Goal: Check status: Check status

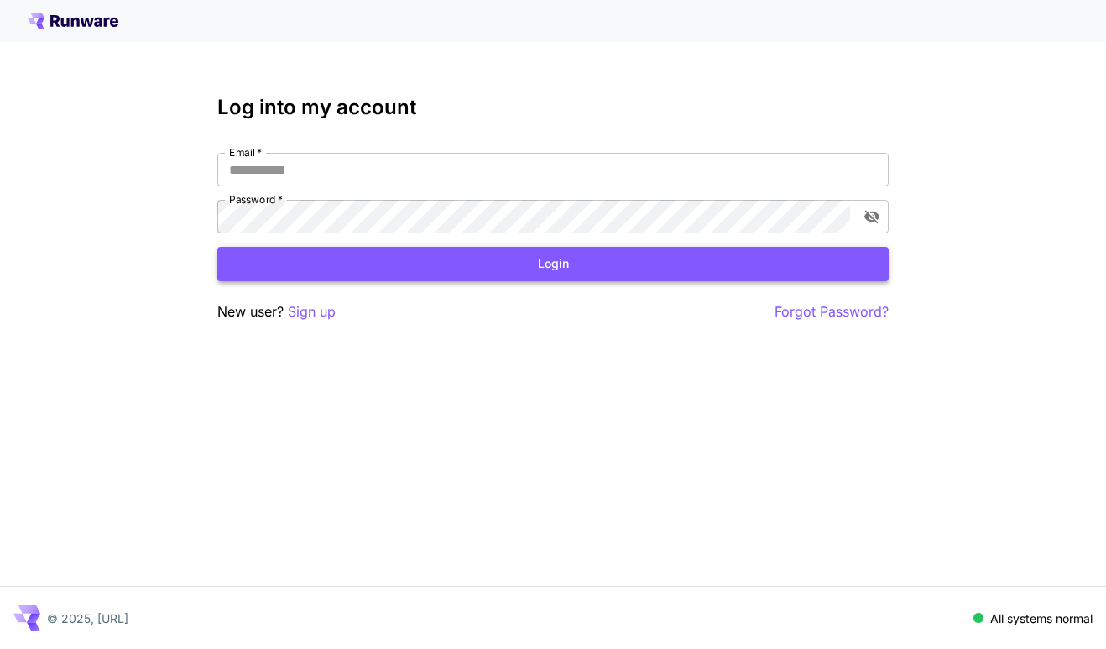
type input "**********"
click at [408, 270] on button "Login" at bounding box center [553, 264] width 672 height 34
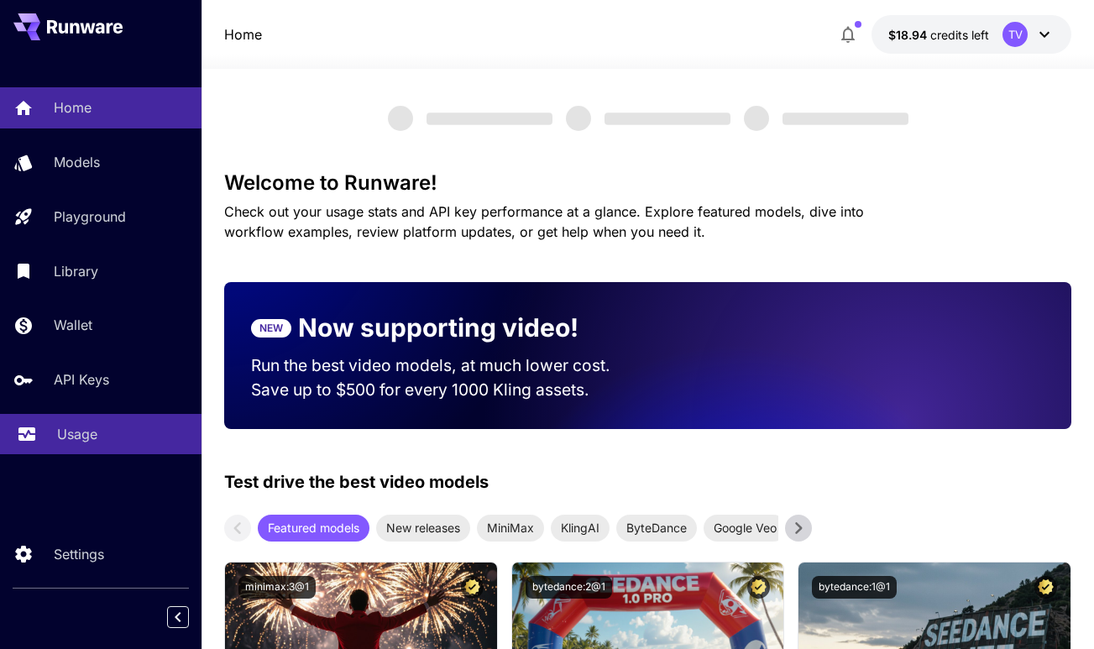
click at [45, 431] on link "Usage" at bounding box center [100, 434] width 201 height 41
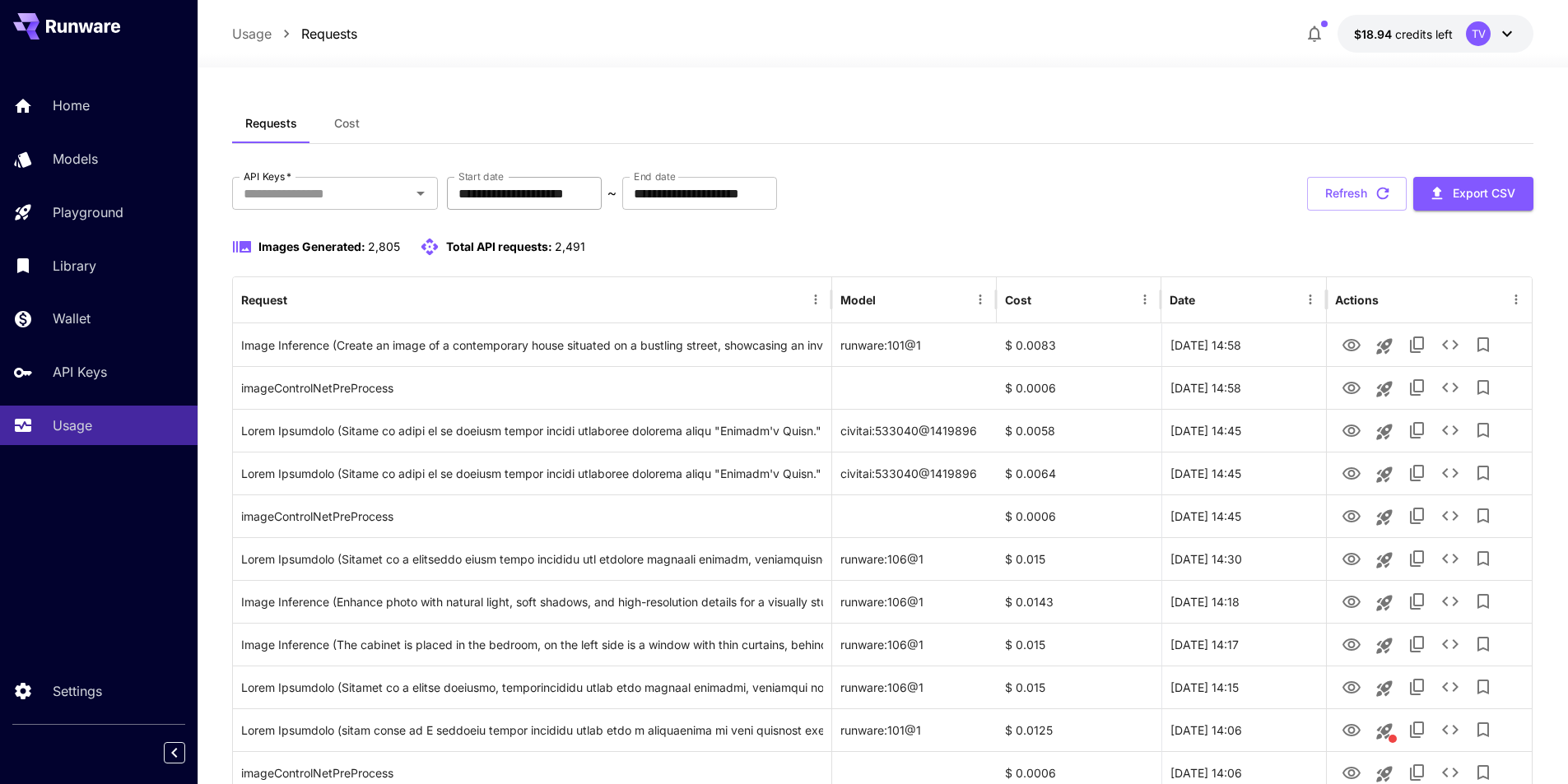
click at [510, 192] on input "**********" at bounding box center [525, 193] width 155 height 33
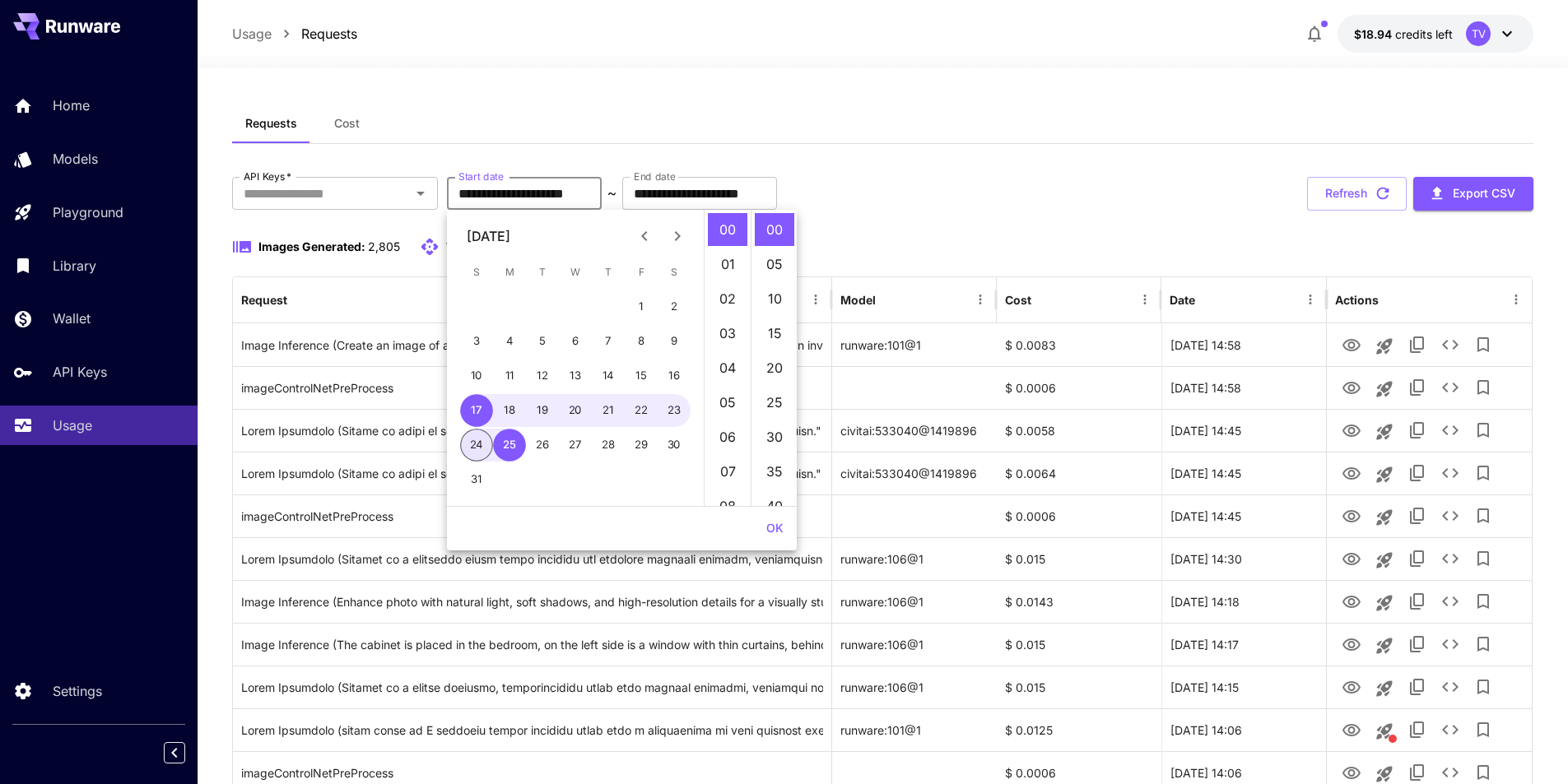
click at [480, 443] on button "24" at bounding box center [477, 445] width 33 height 33
type input "**********"
click at [764, 528] on button "OK" at bounding box center [775, 528] width 30 height 30
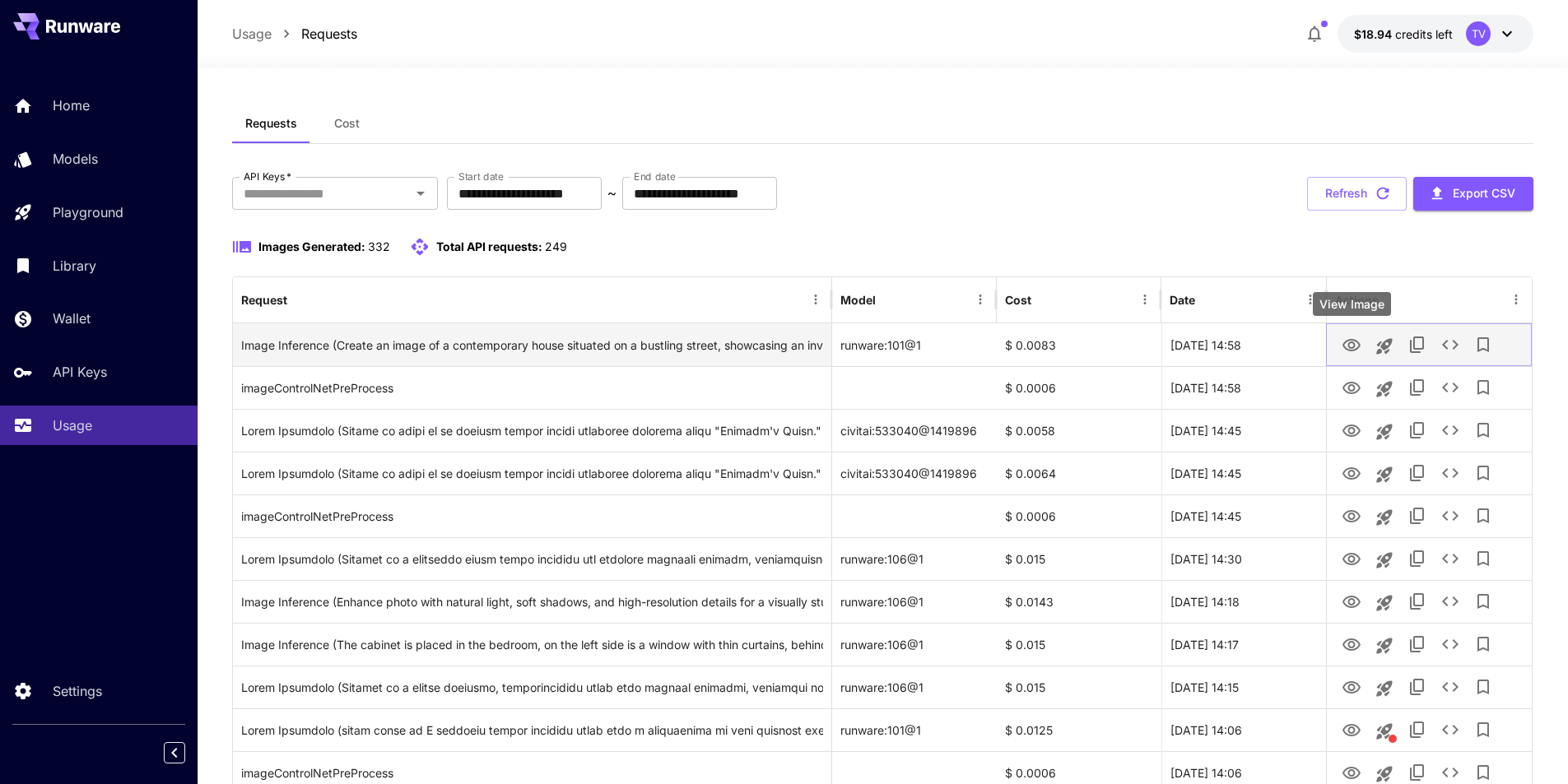
click at [1085, 343] on icon "View Image" at bounding box center [1351, 345] width 20 height 20
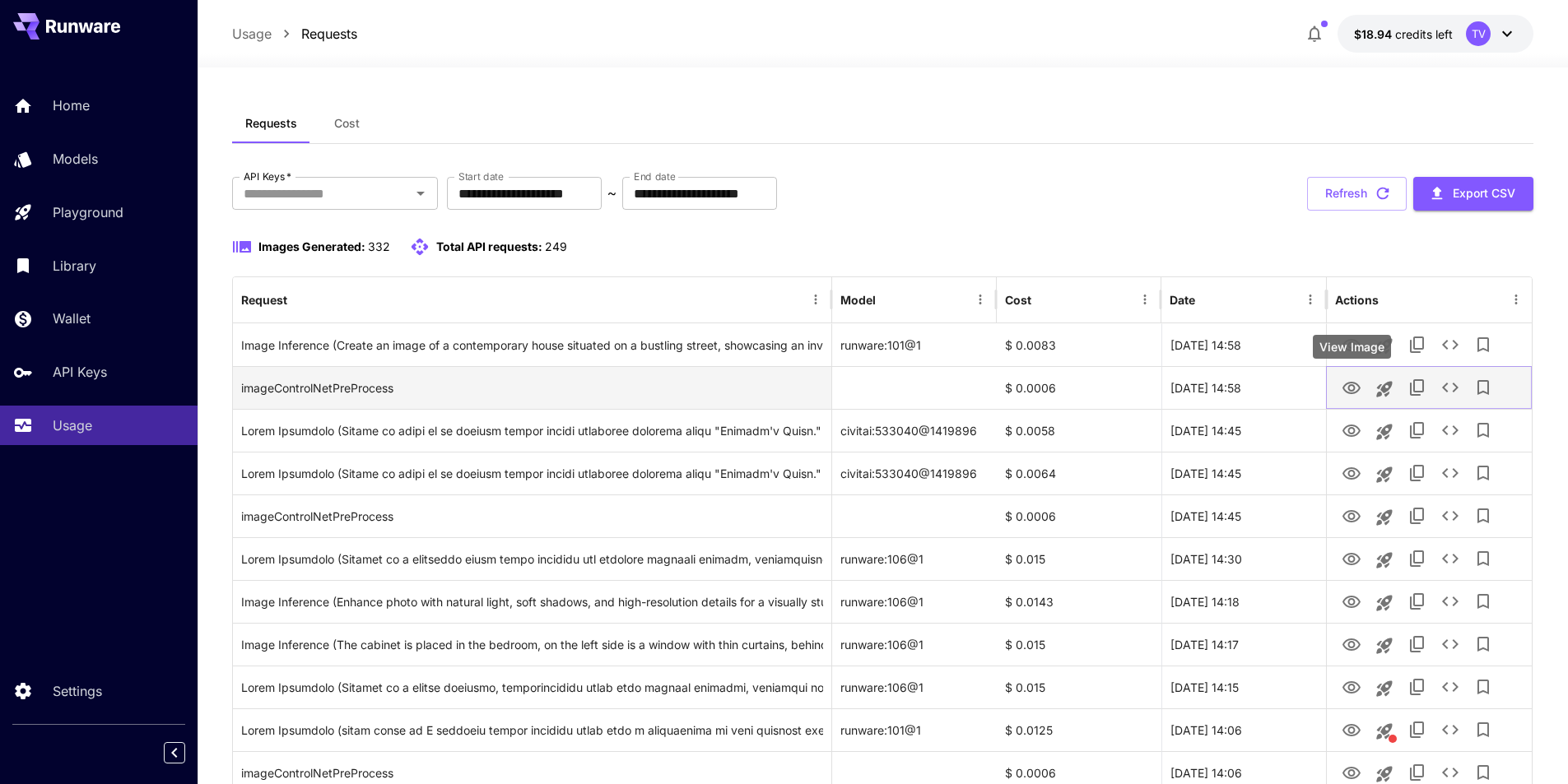
click at [1085, 387] on icon "View Image" at bounding box center [1351, 388] width 18 height 13
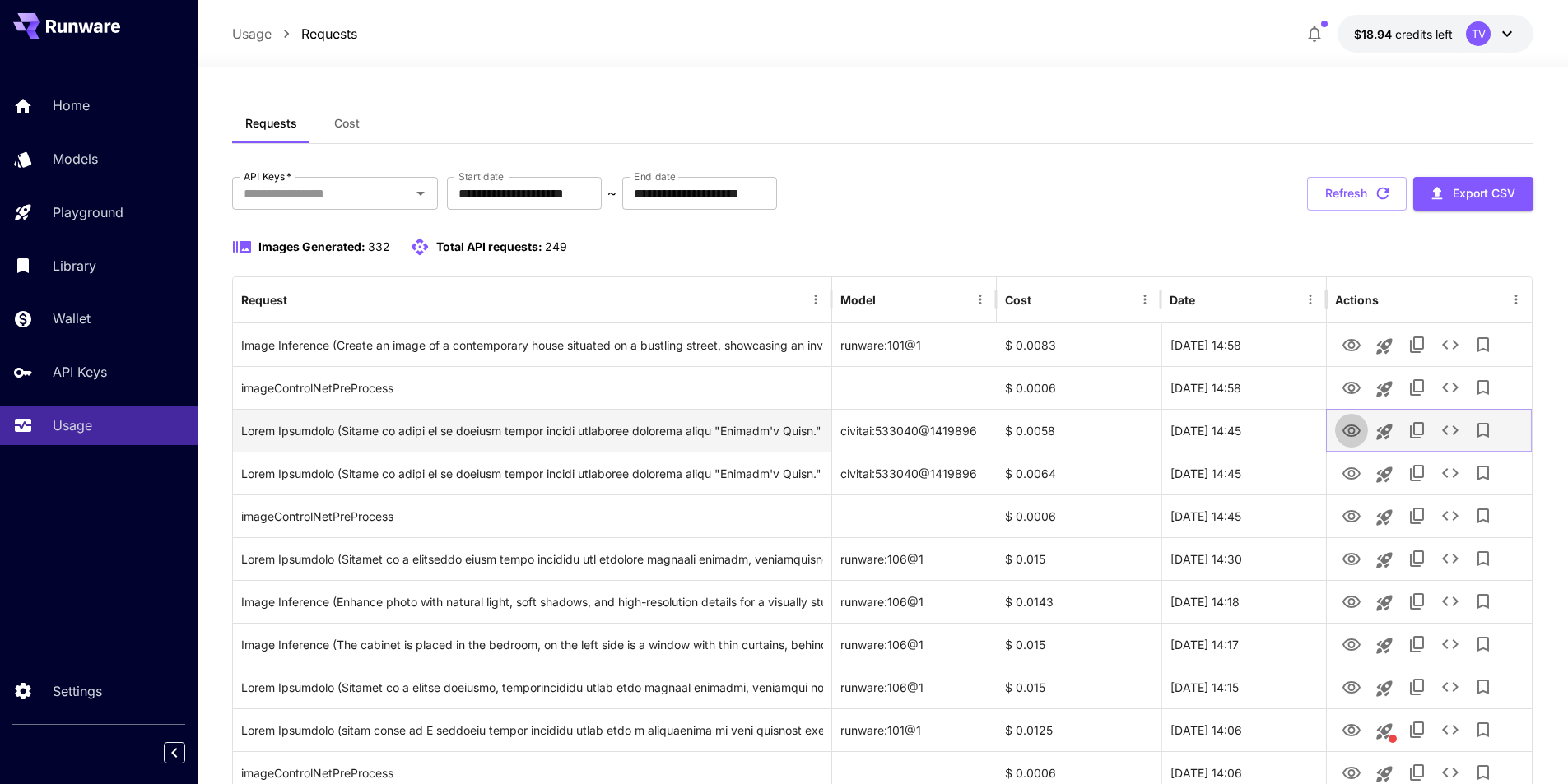
click at [1085, 428] on icon "View Image" at bounding box center [1351, 431] width 20 height 20
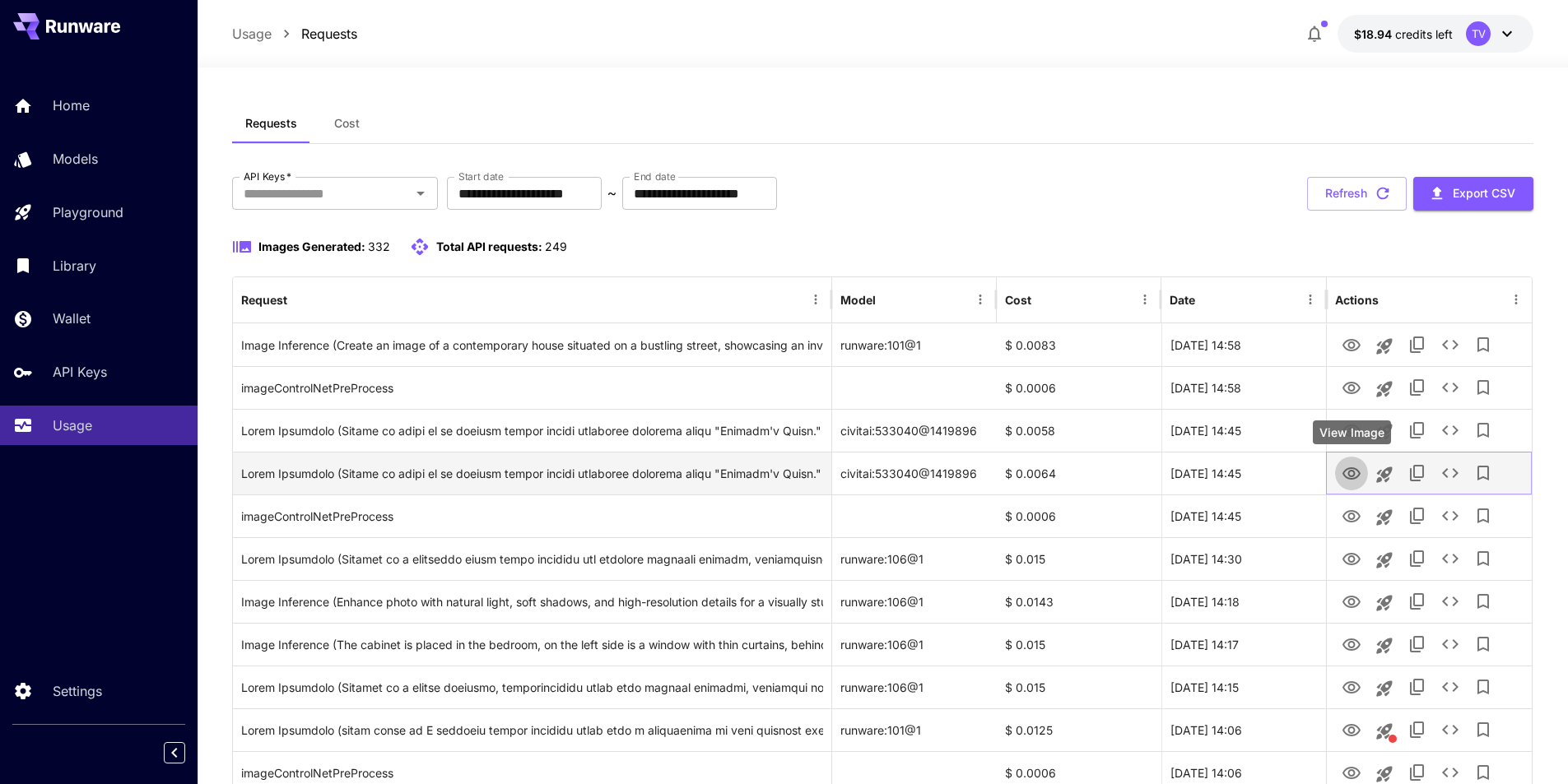
click at [1085, 470] on icon "View Image" at bounding box center [1351, 473] width 20 height 20
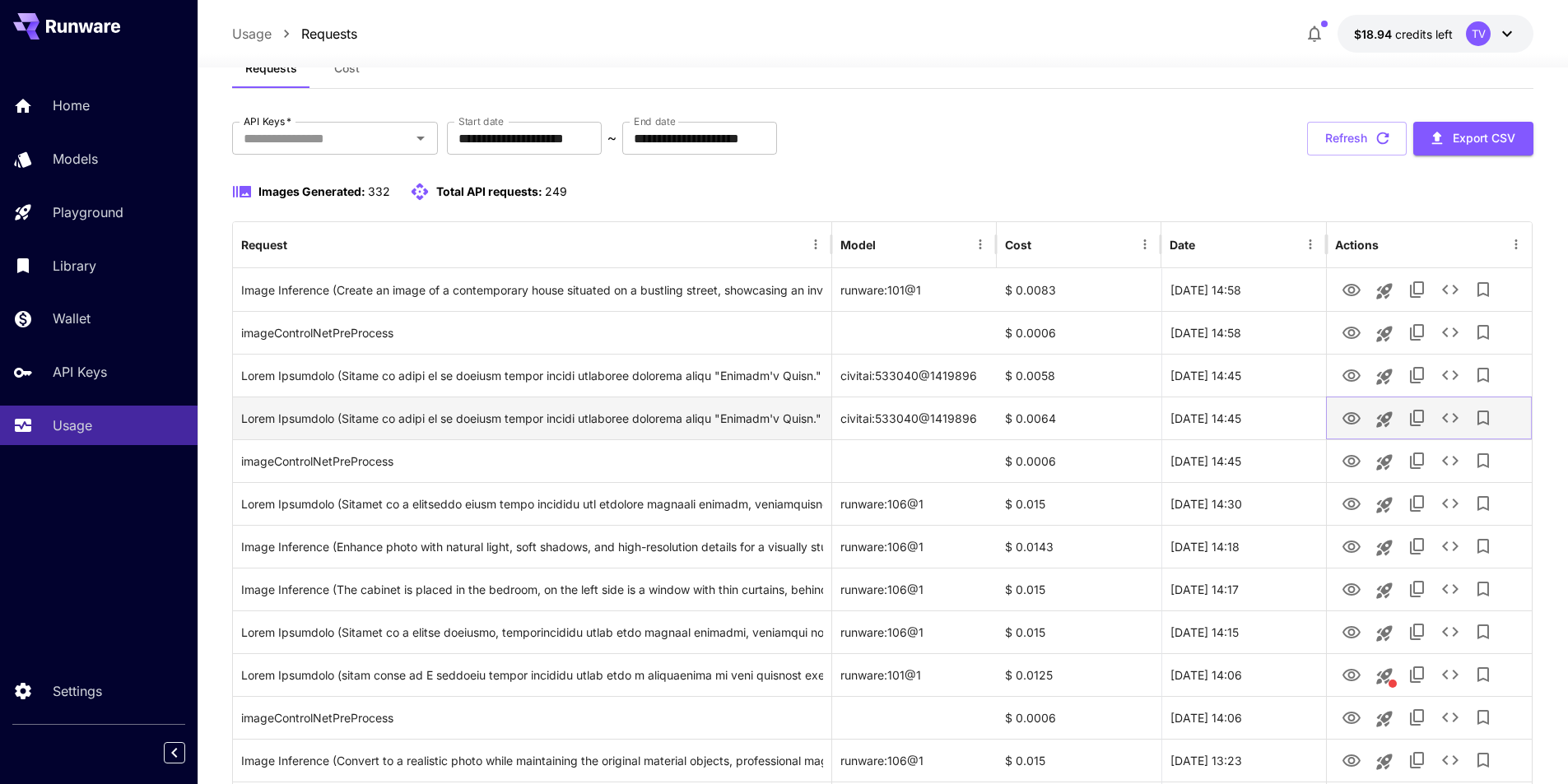
scroll to position [82, 0]
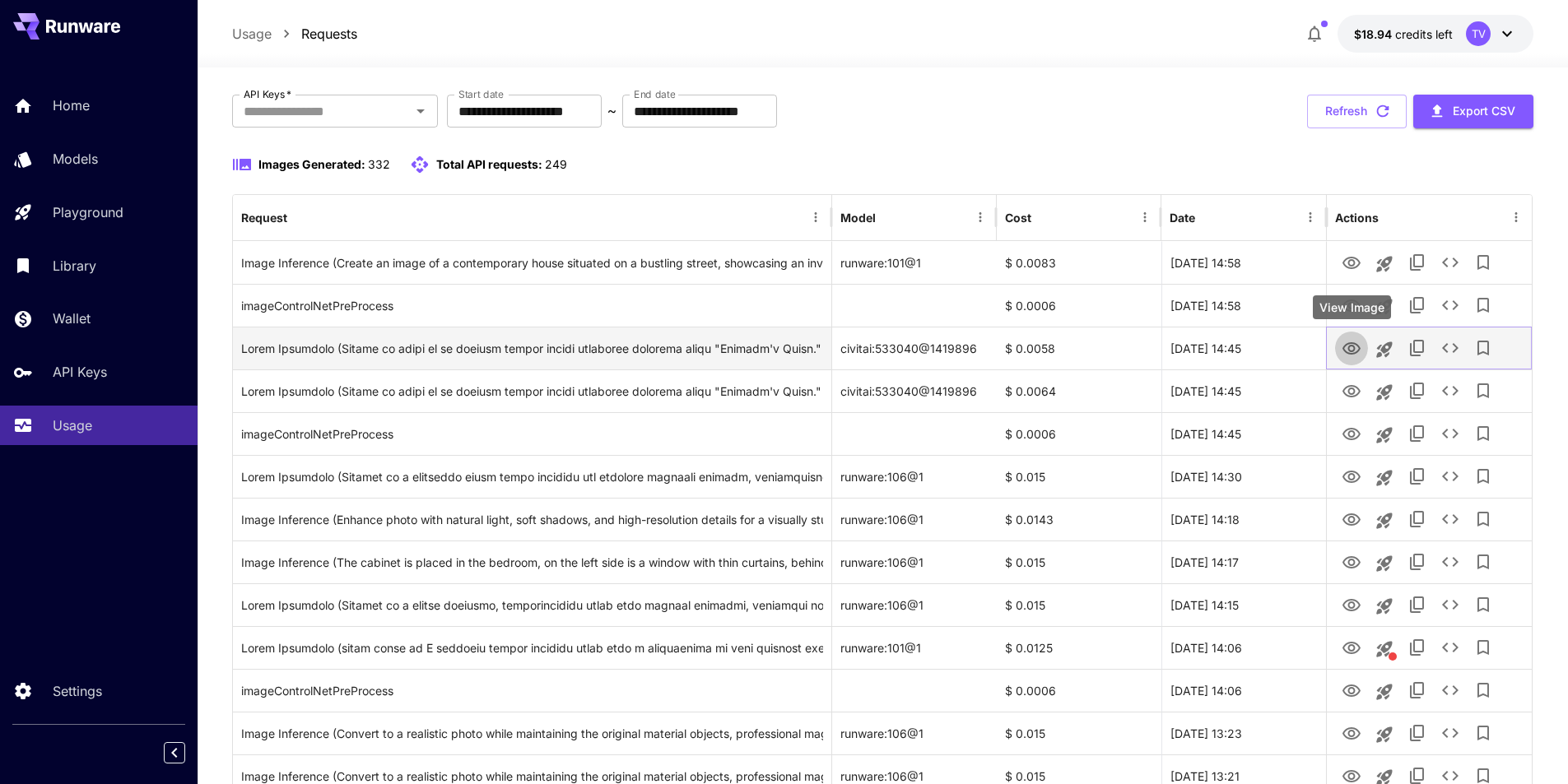
click at [1085, 350] on icon "View Image" at bounding box center [1351, 348] width 18 height 13
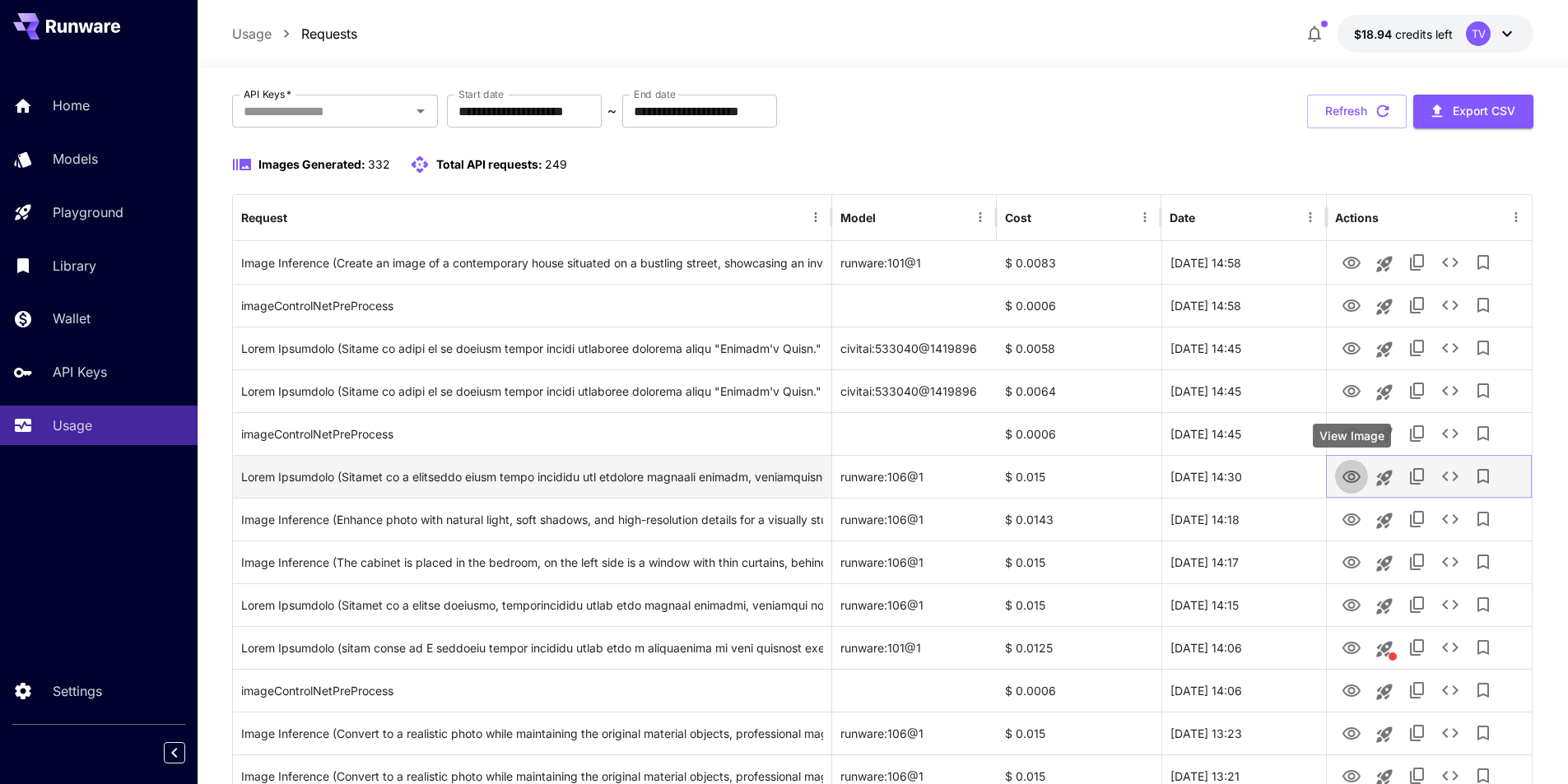
click at [1085, 479] on icon "View Image" at bounding box center [1351, 477] width 20 height 20
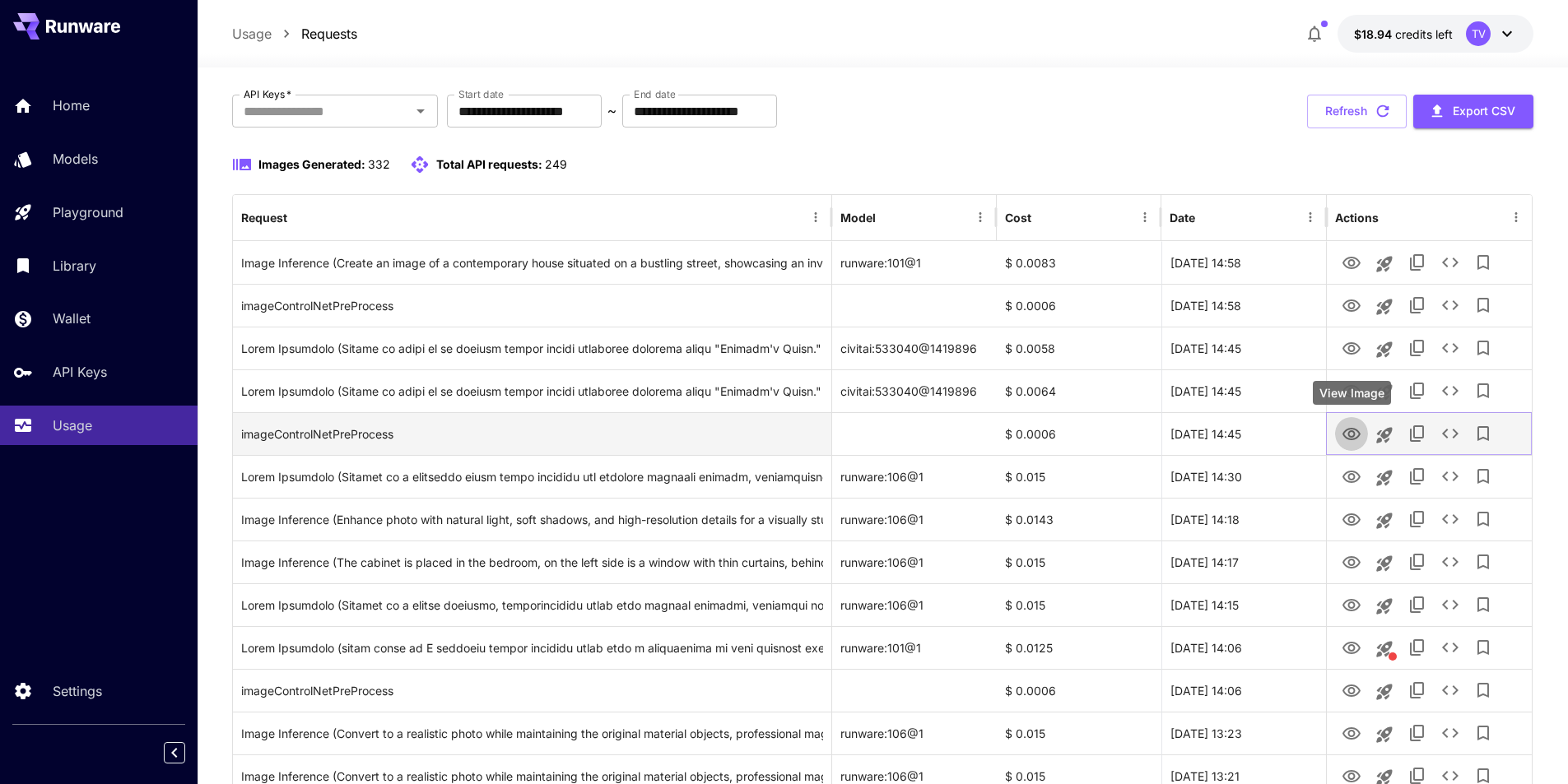
click at [1085, 434] on icon "View Image" at bounding box center [1351, 434] width 20 height 20
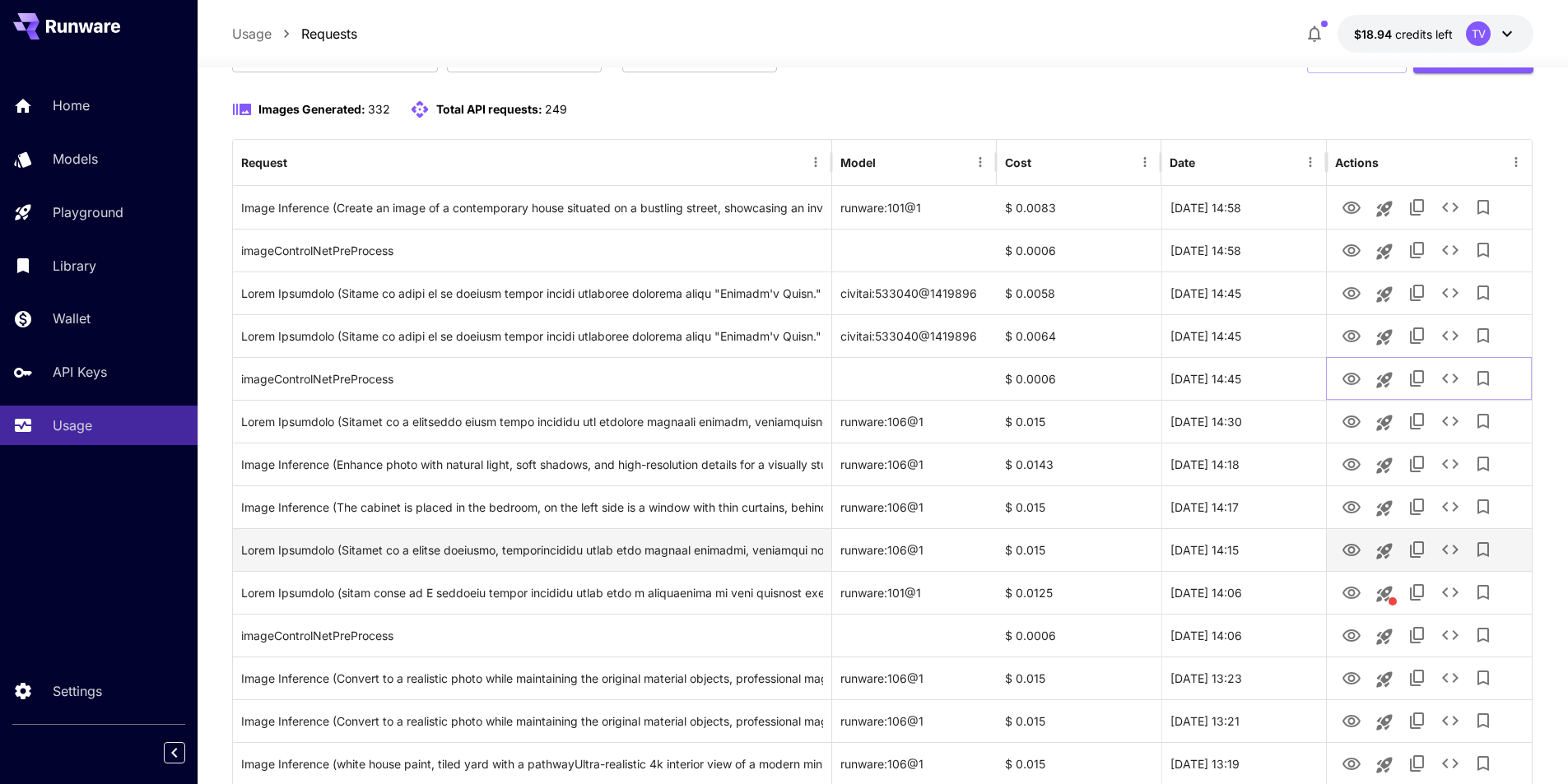
scroll to position [165, 0]
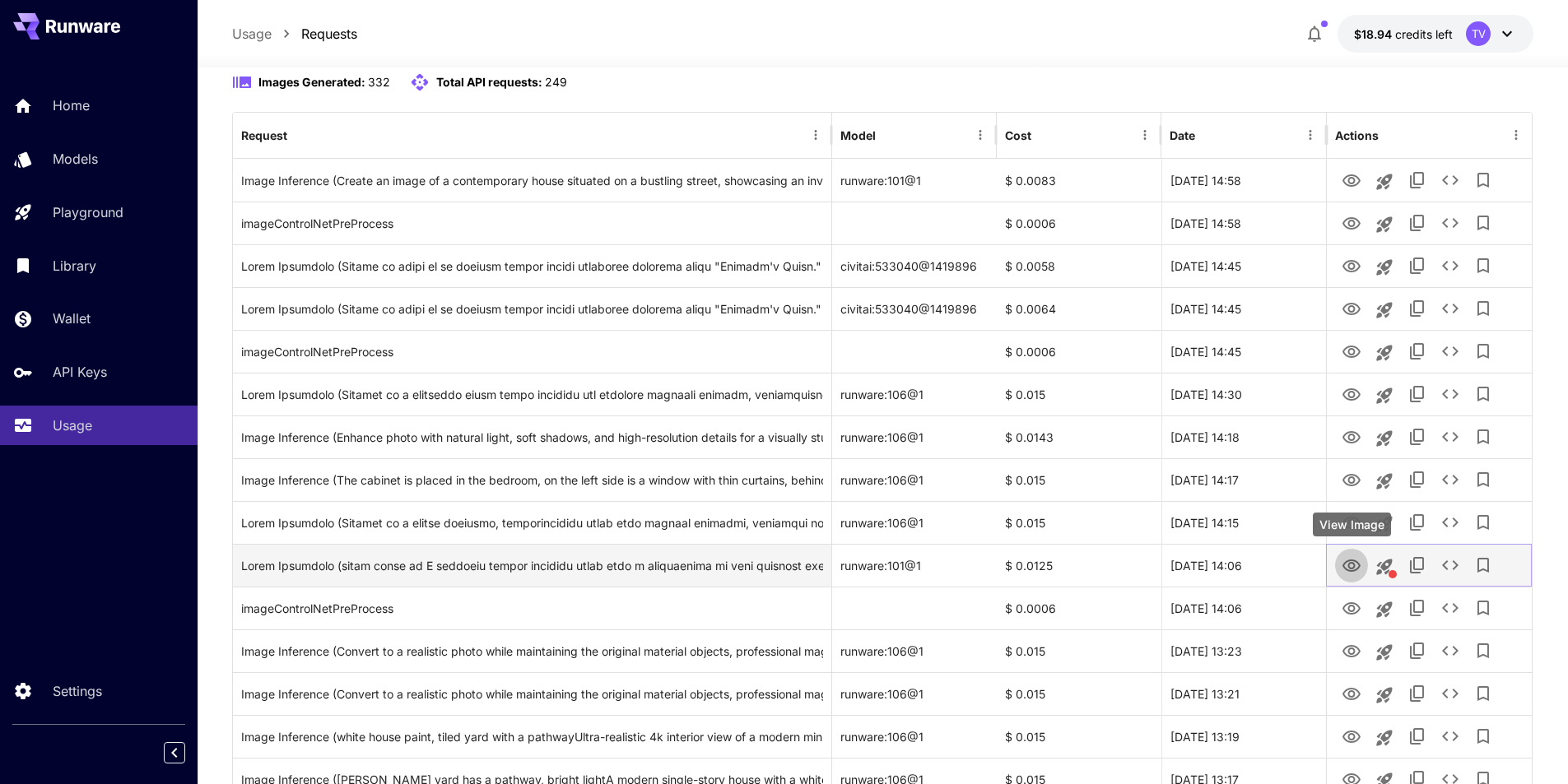
click at [1085, 564] on icon "View Image" at bounding box center [1351, 565] width 18 height 13
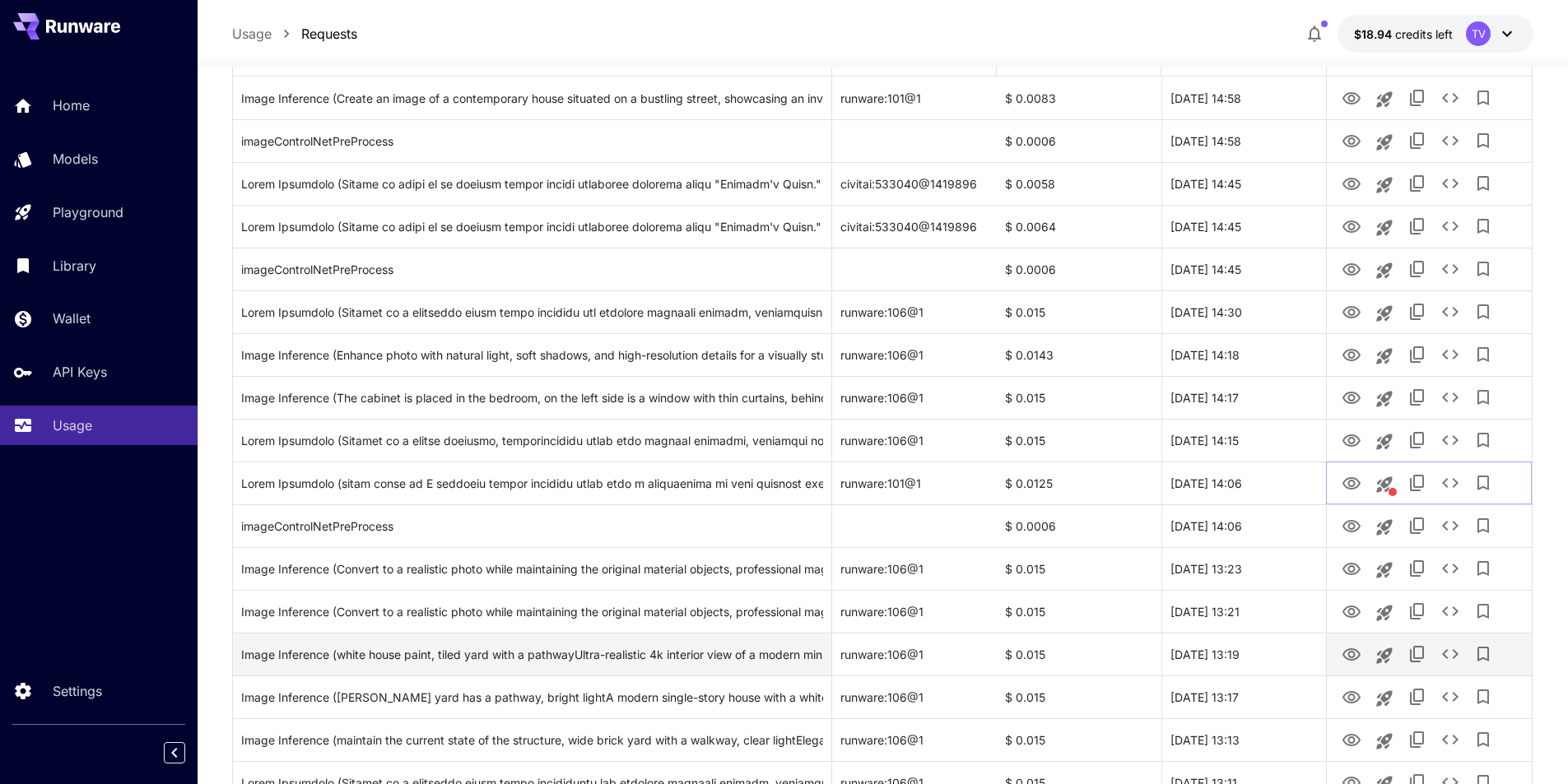
scroll to position [274, 0]
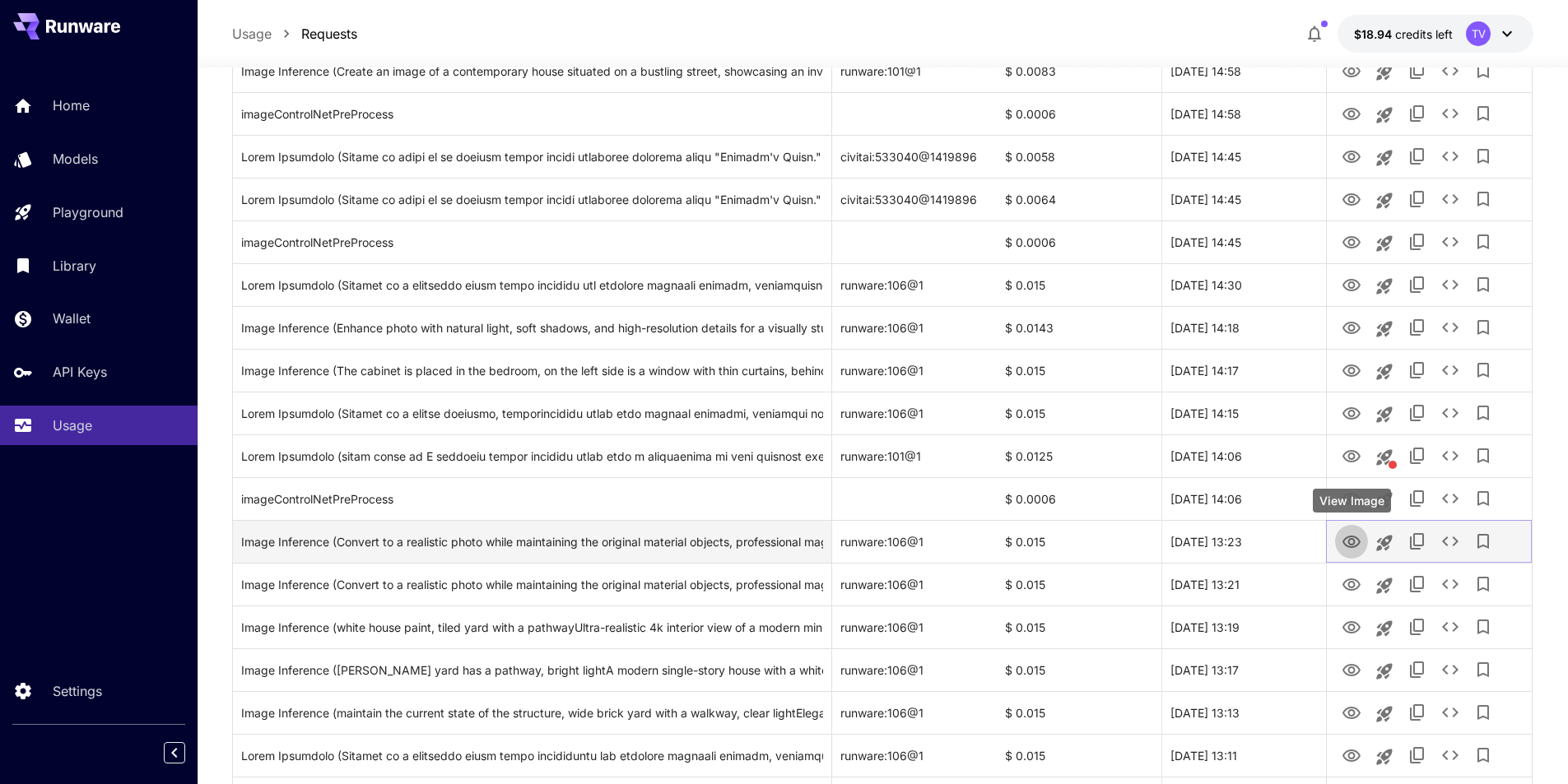
click at [1085, 548] on icon "View Image" at bounding box center [1351, 542] width 20 height 20
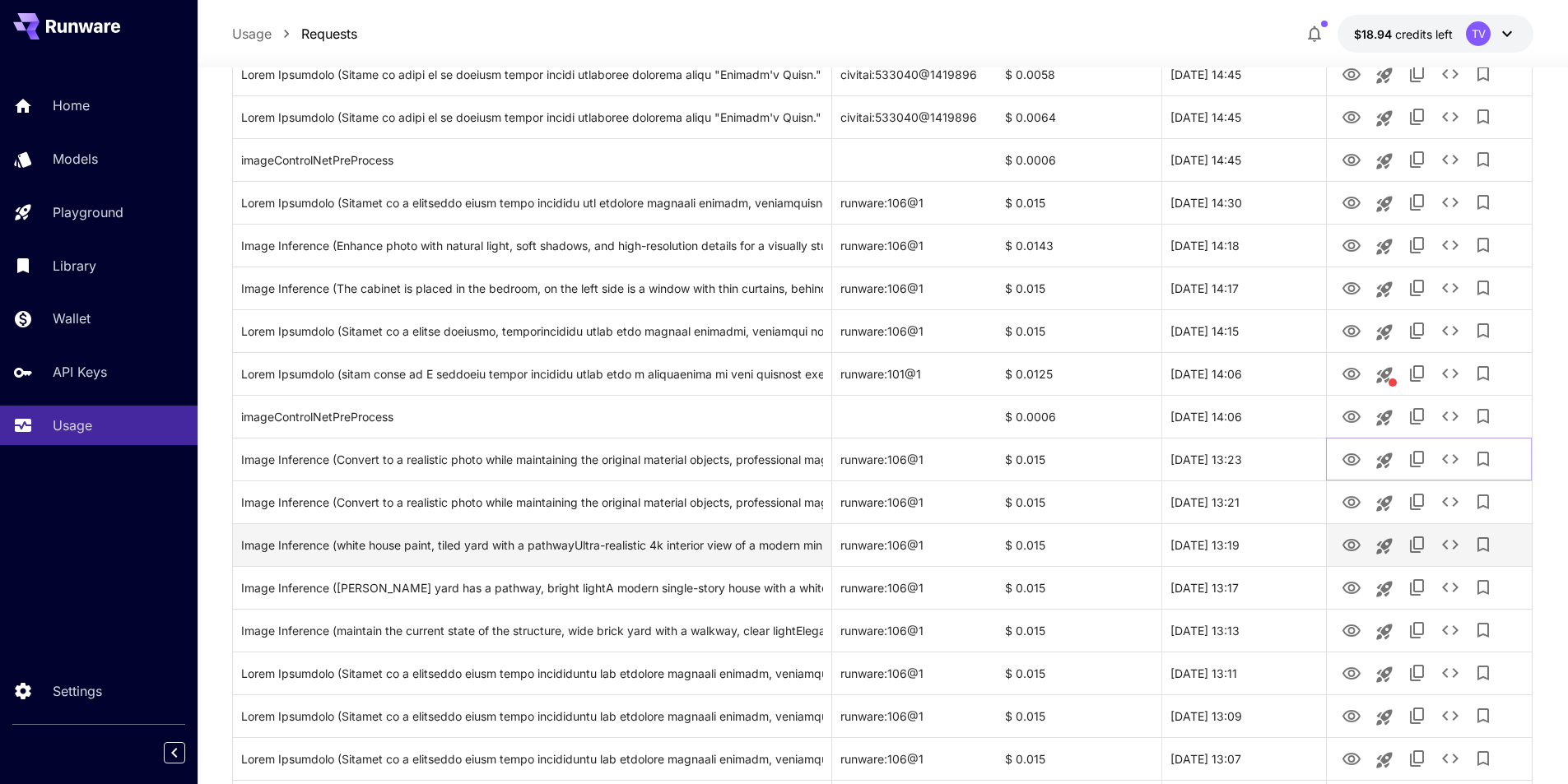
scroll to position [384, 0]
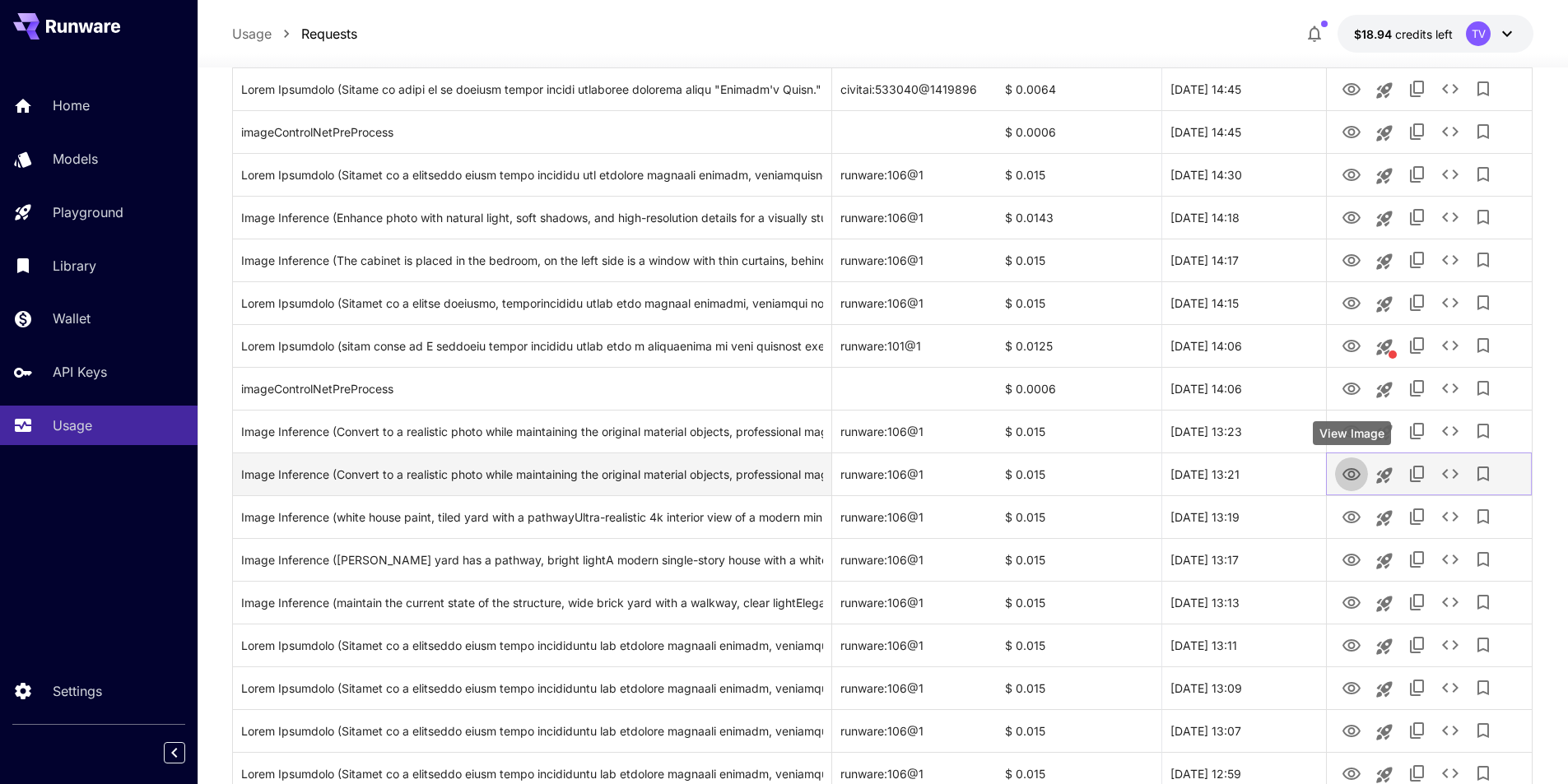
click at [1085, 474] on icon "View Image" at bounding box center [1351, 474] width 18 height 13
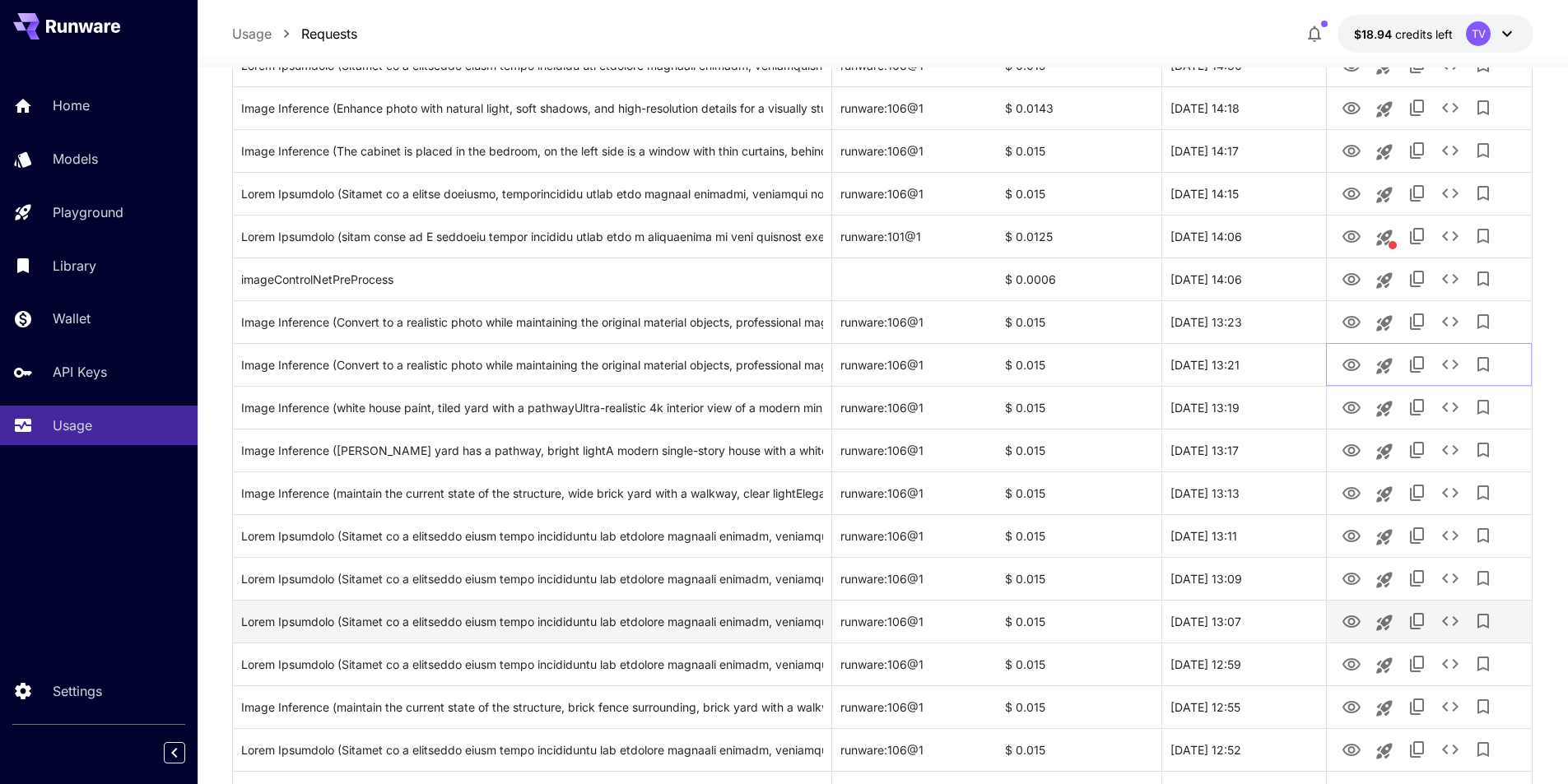
scroll to position [520, 0]
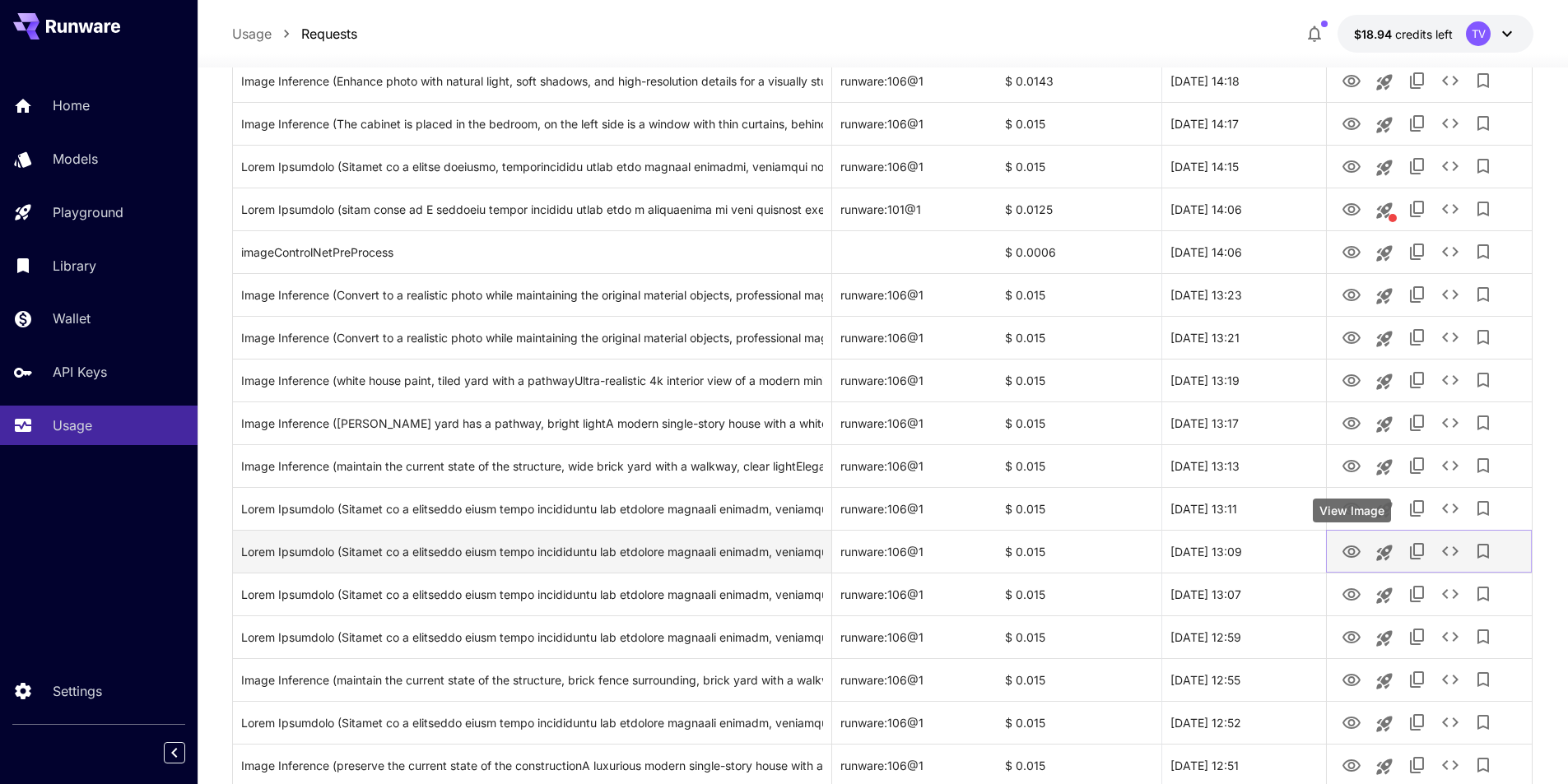
click at [1085, 554] on icon "View Image" at bounding box center [1351, 552] width 18 height 13
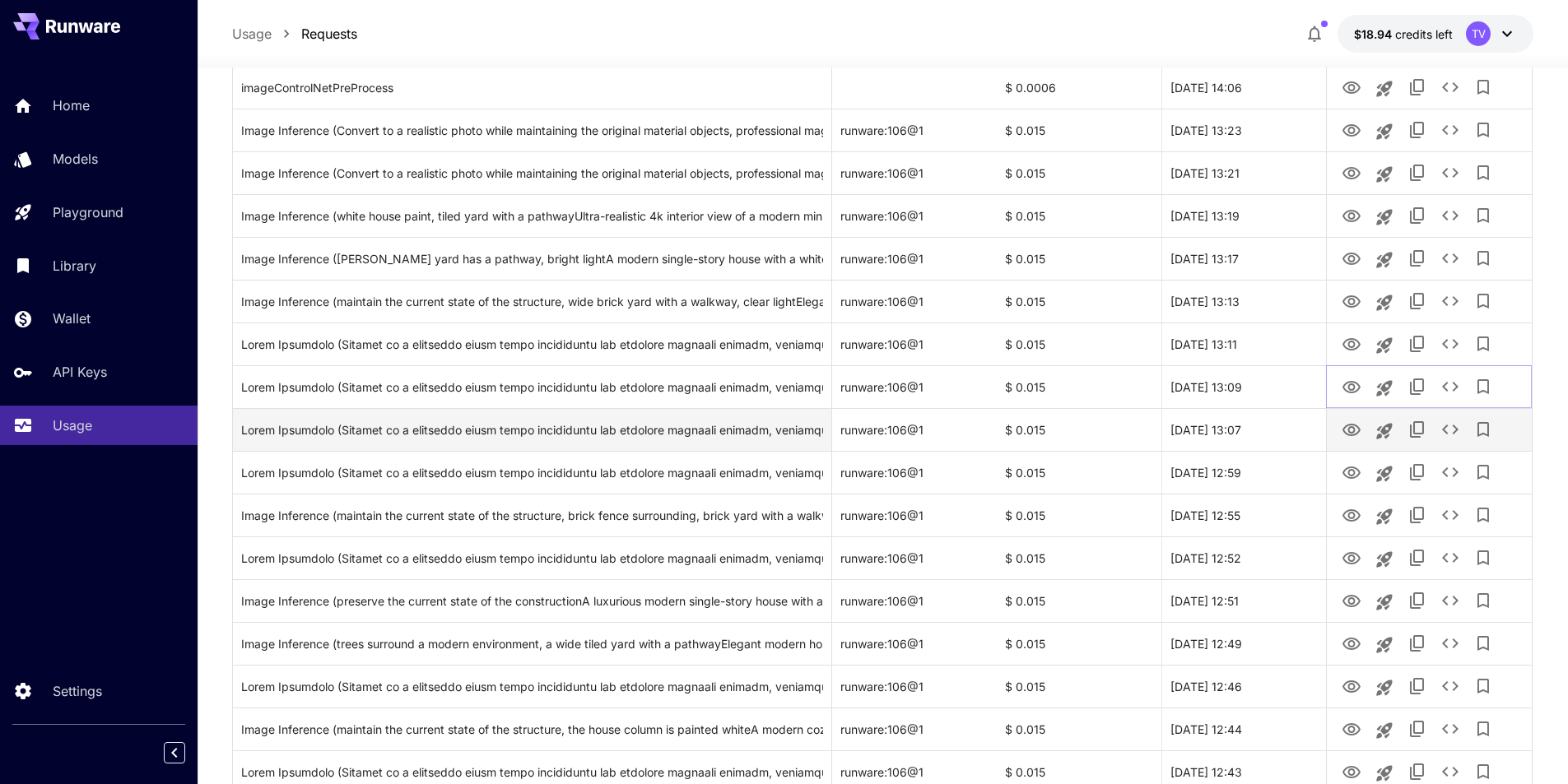
scroll to position [741, 0]
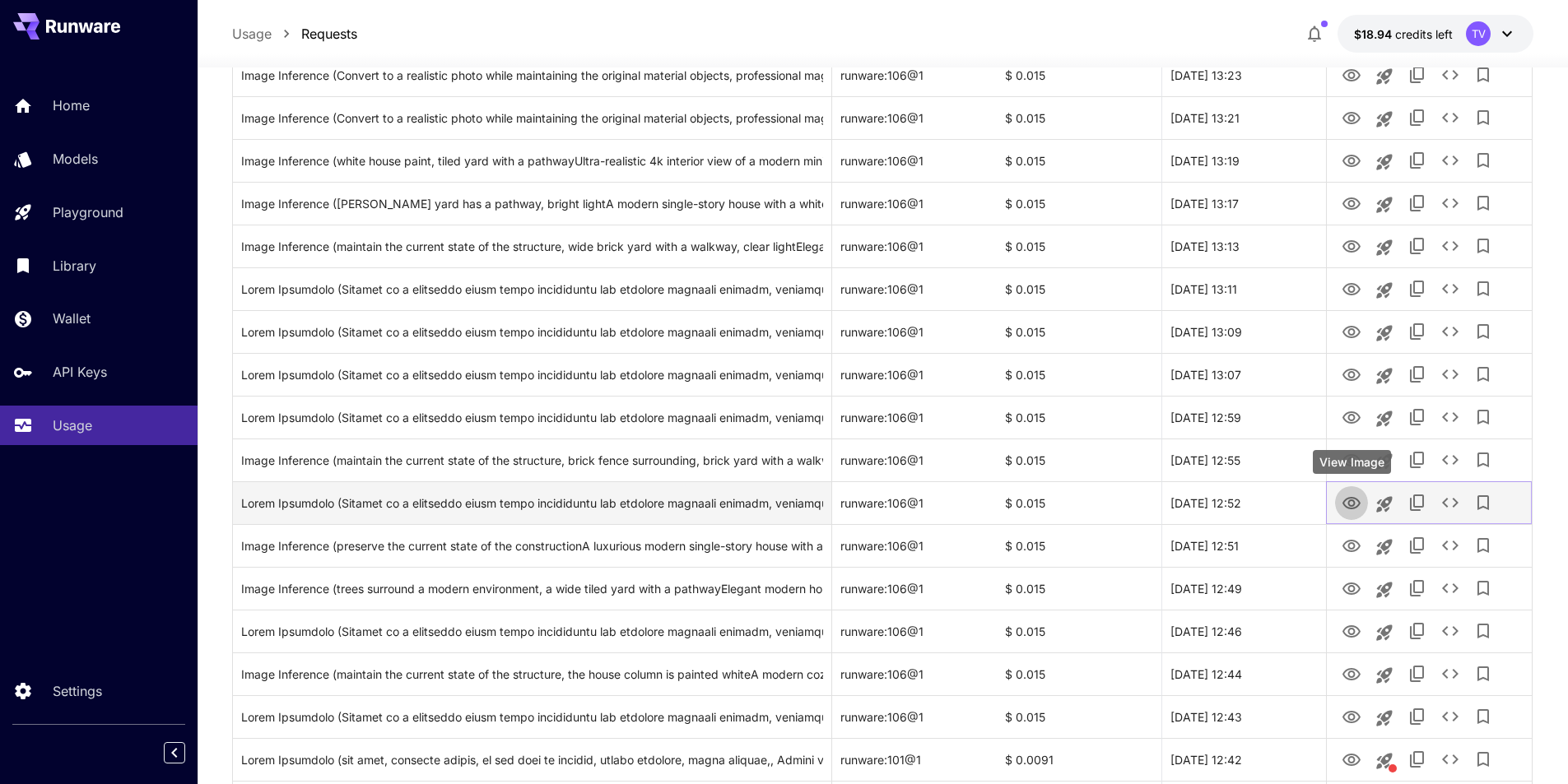
click at [1085, 505] on icon "View Image" at bounding box center [1351, 504] width 20 height 20
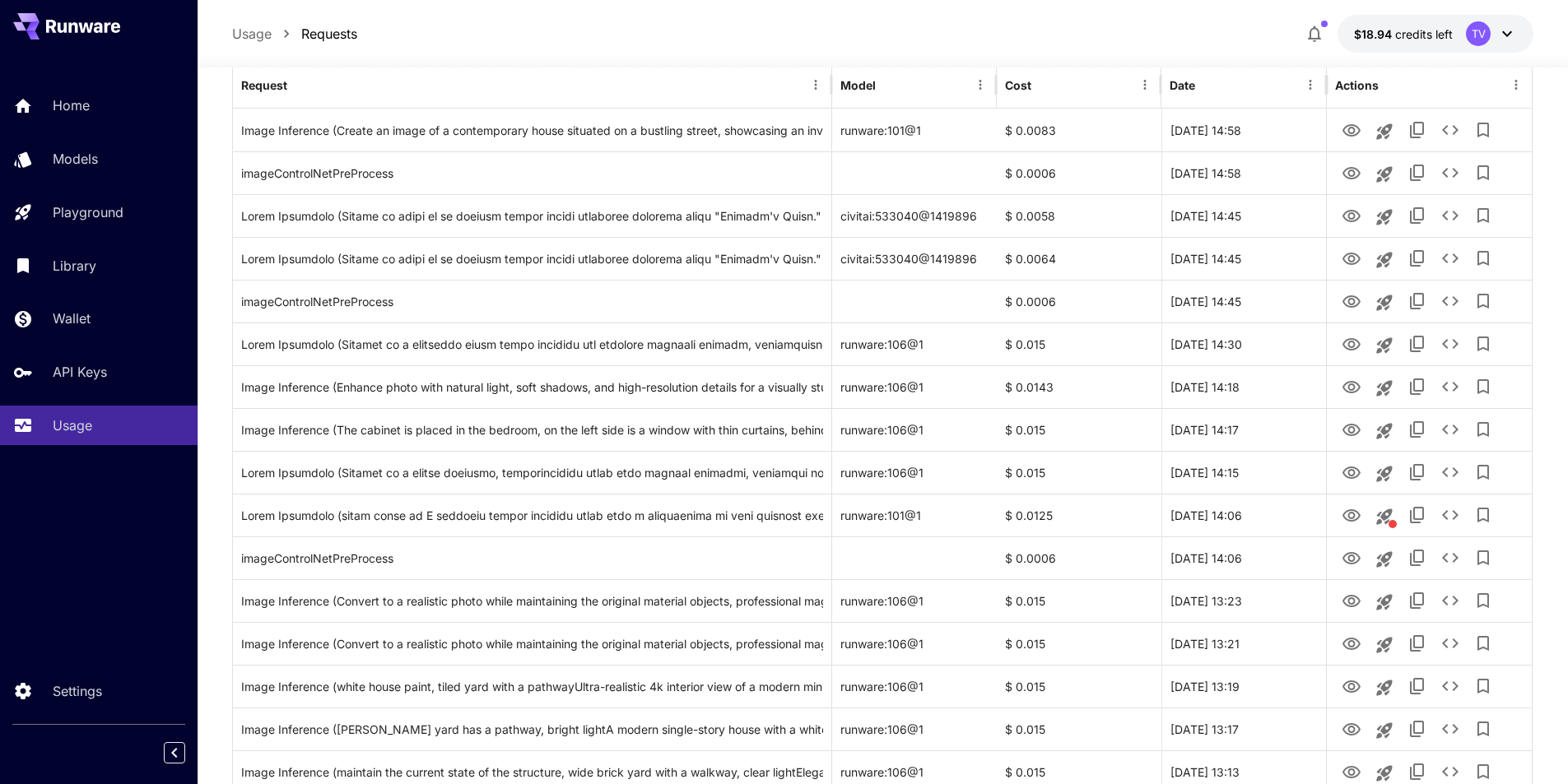
scroll to position [0, 0]
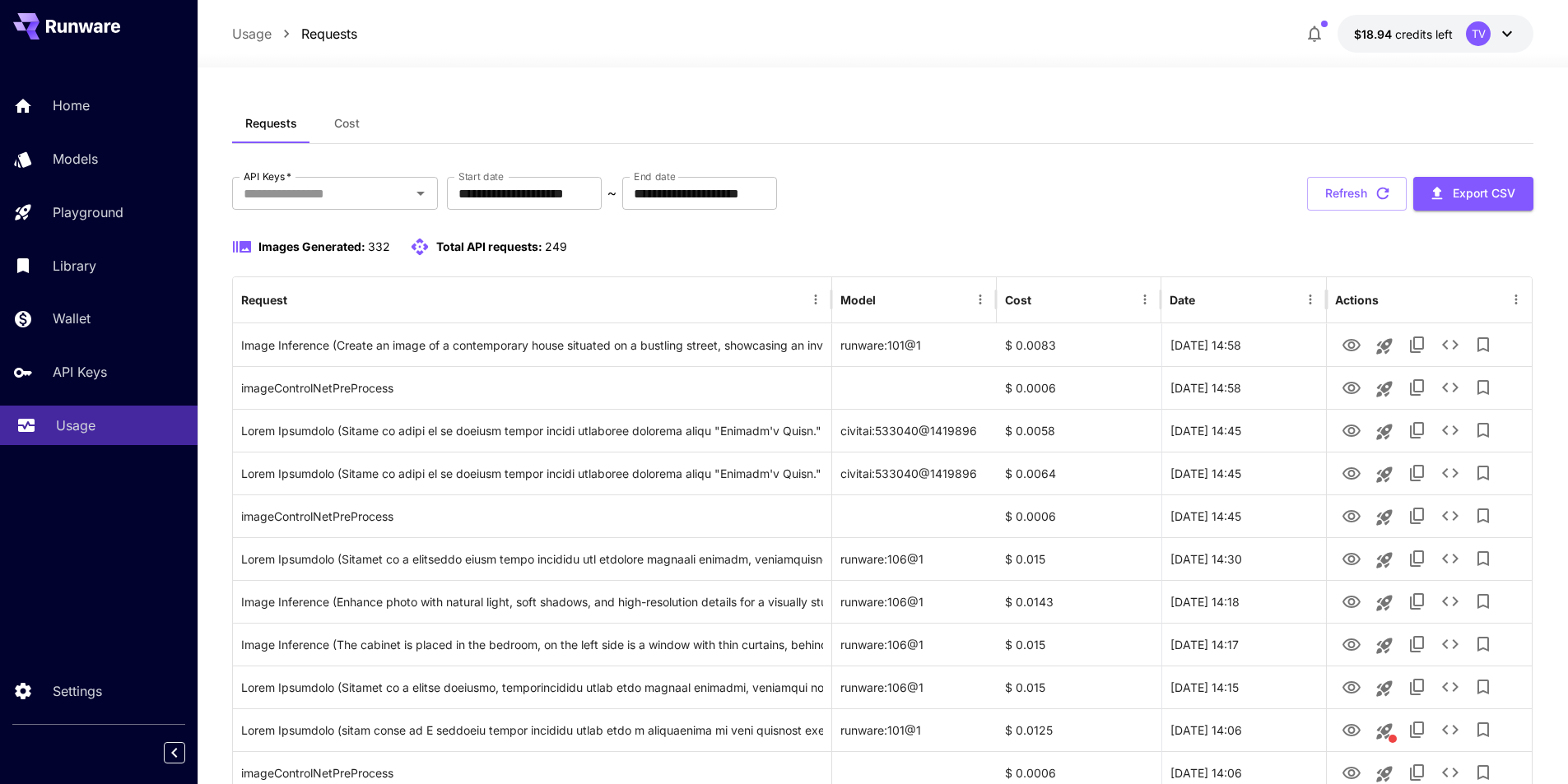
click at [84, 417] on p "Usage" at bounding box center [76, 425] width 39 height 20
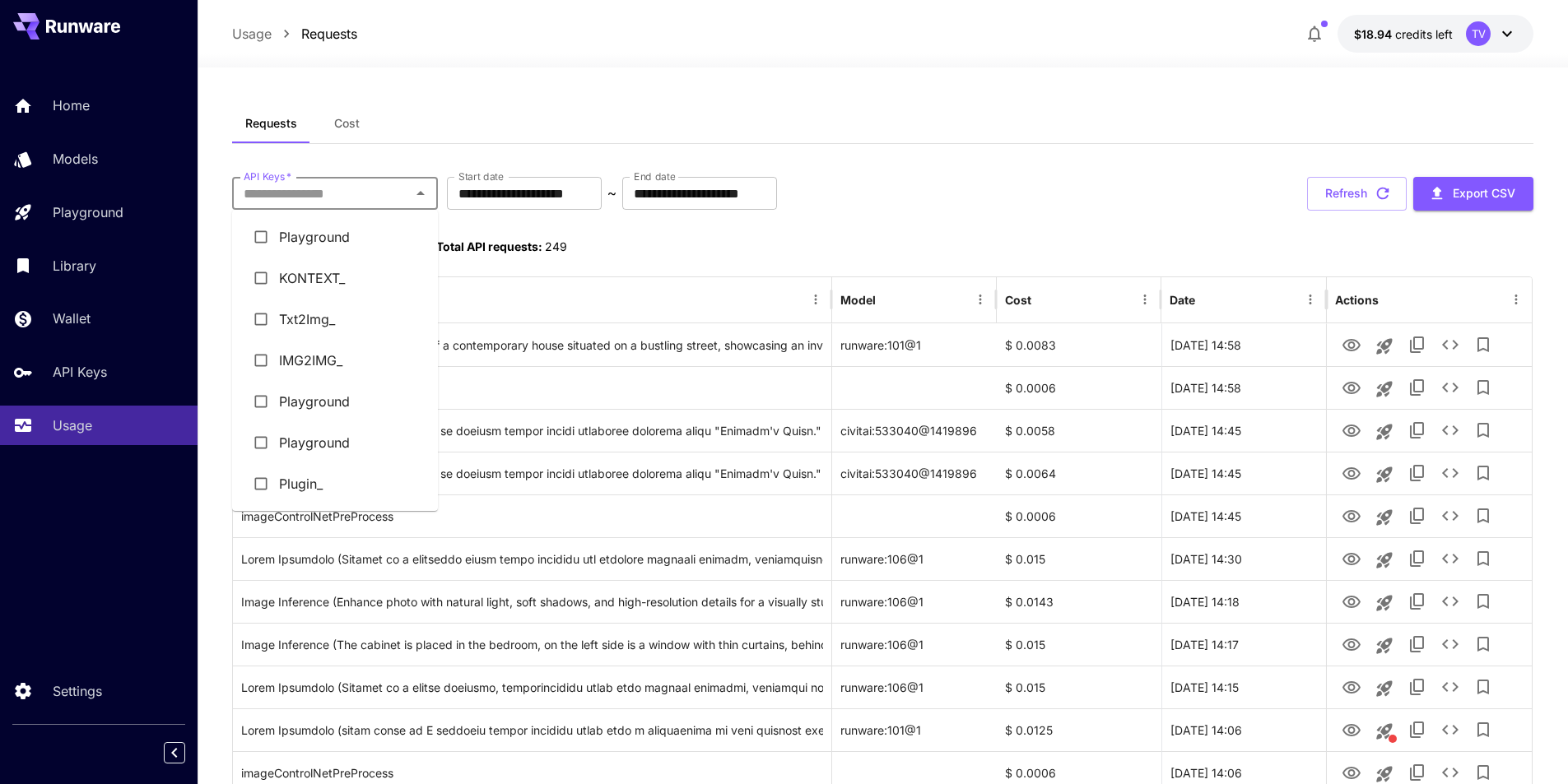
click at [398, 185] on input "API Keys   *" at bounding box center [322, 194] width 169 height 24
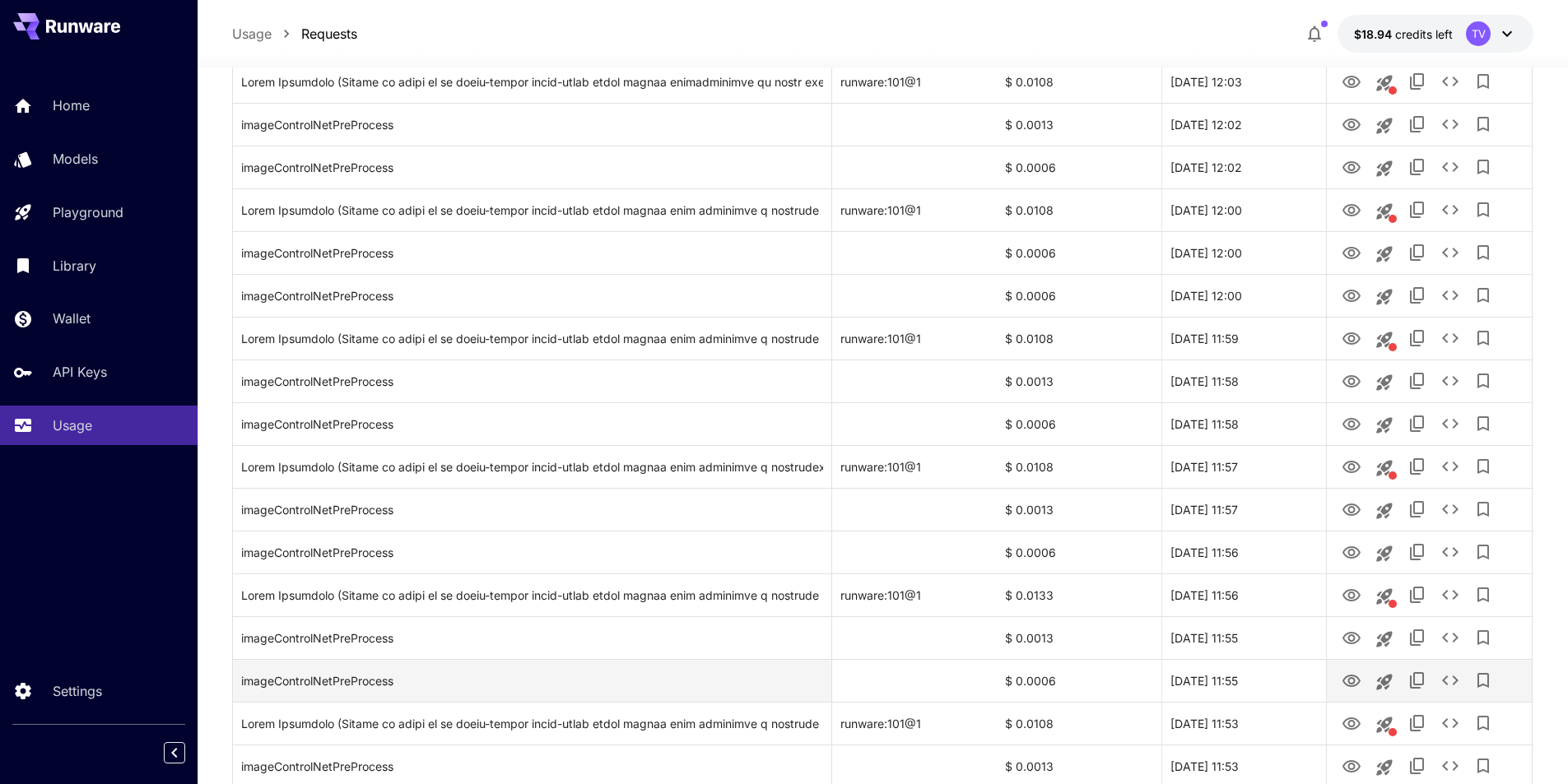
scroll to position [932, 0]
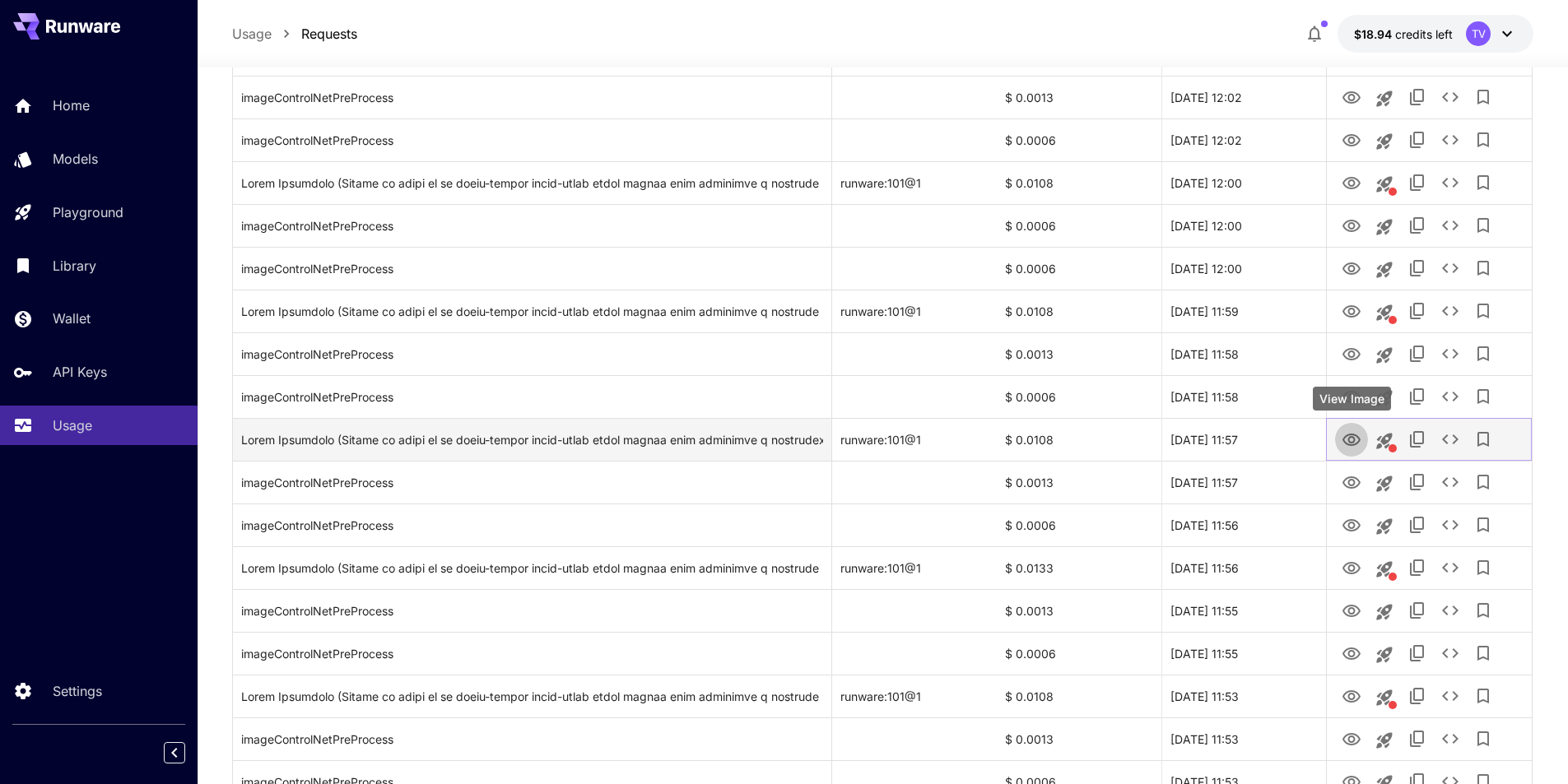
click at [1085, 438] on icon "View Image" at bounding box center [1351, 439] width 18 height 13
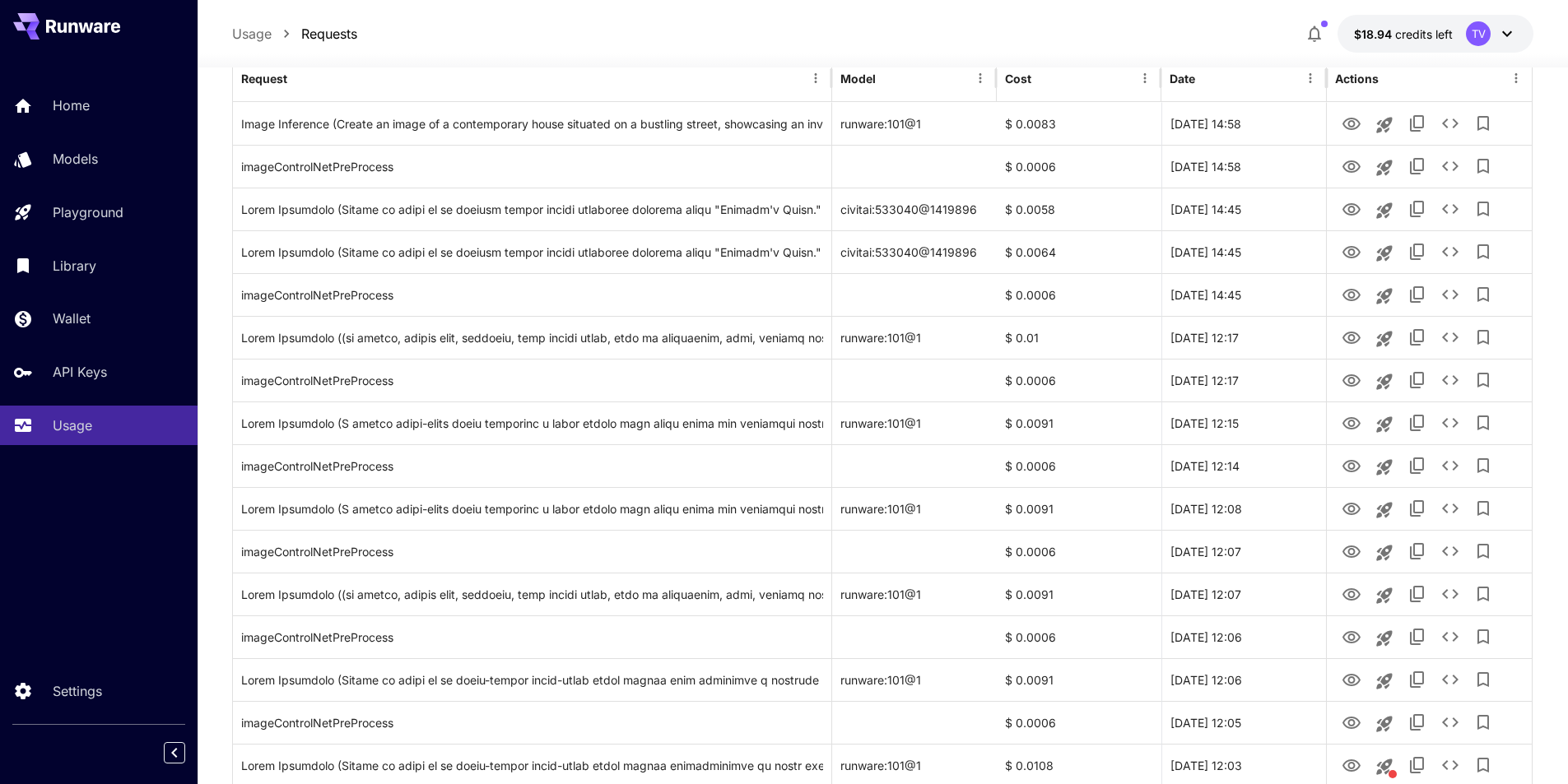
scroll to position [0, 0]
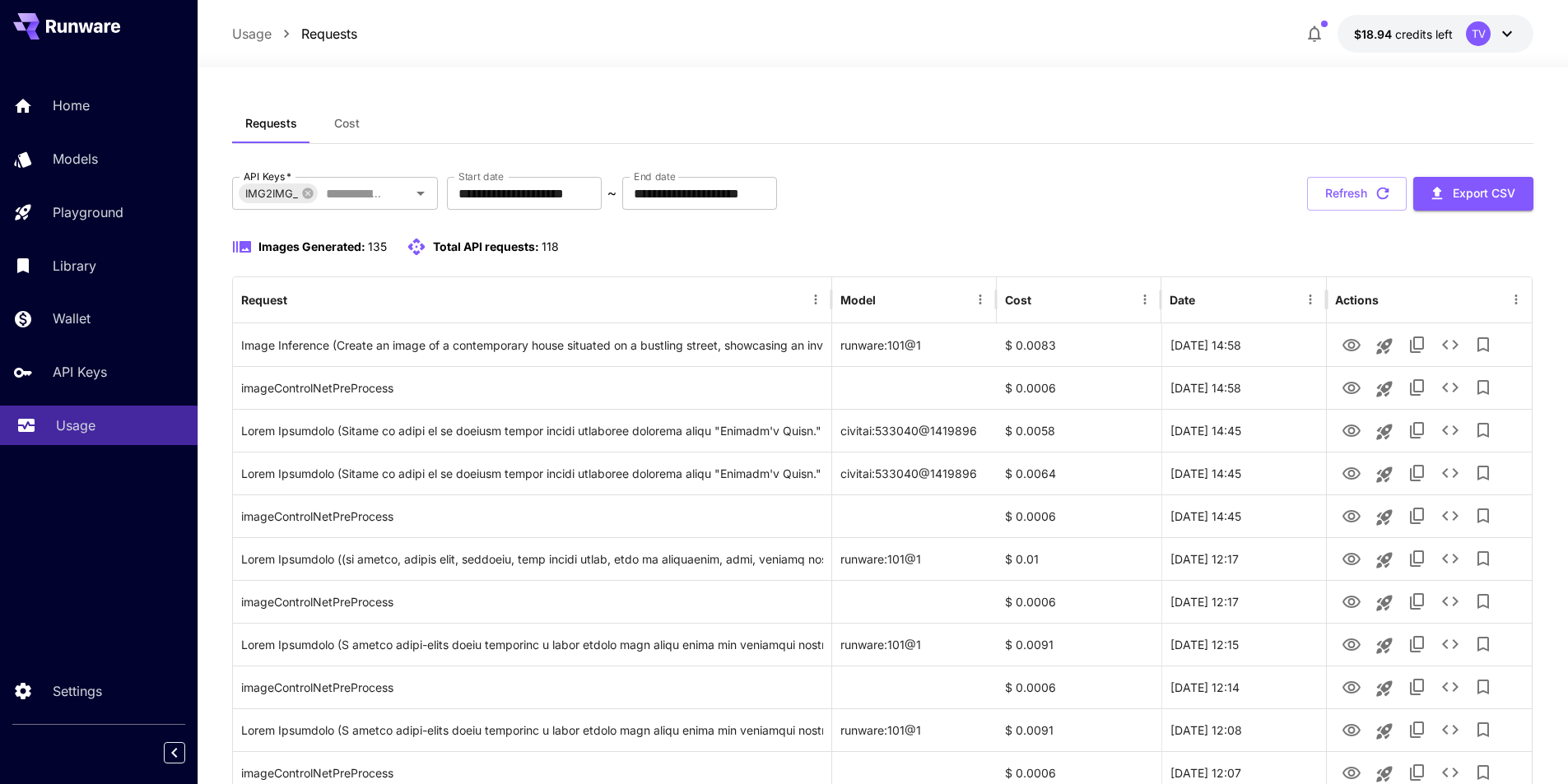
click at [95, 417] on p "Usage" at bounding box center [76, 425] width 39 height 20
click at [1085, 192] on button "Refresh" at bounding box center [1357, 193] width 100 height 33
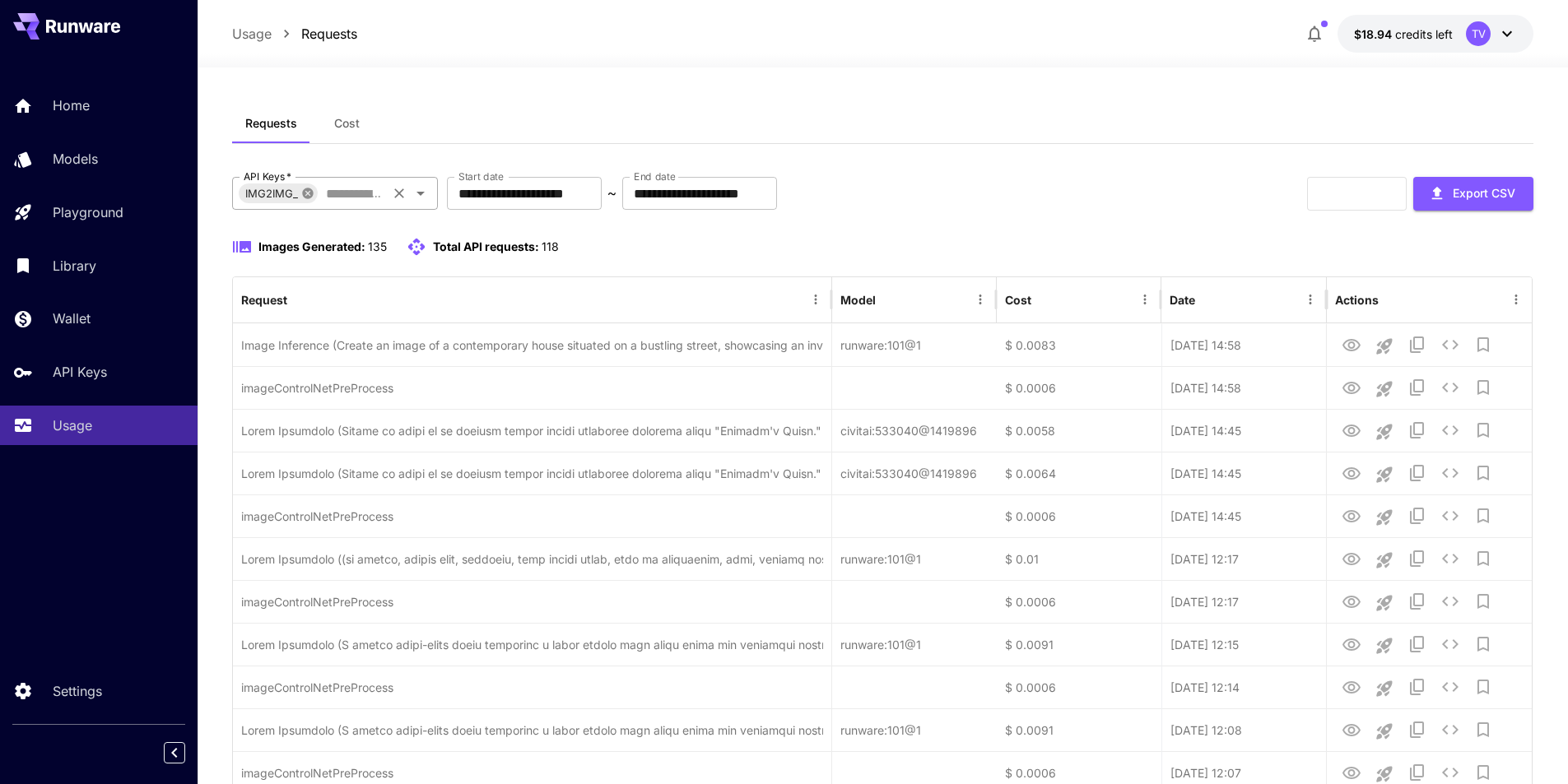
click at [307, 189] on icon at bounding box center [307, 192] width 11 height 11
click at [318, 190] on input "API Keys   *" at bounding box center [322, 194] width 169 height 24
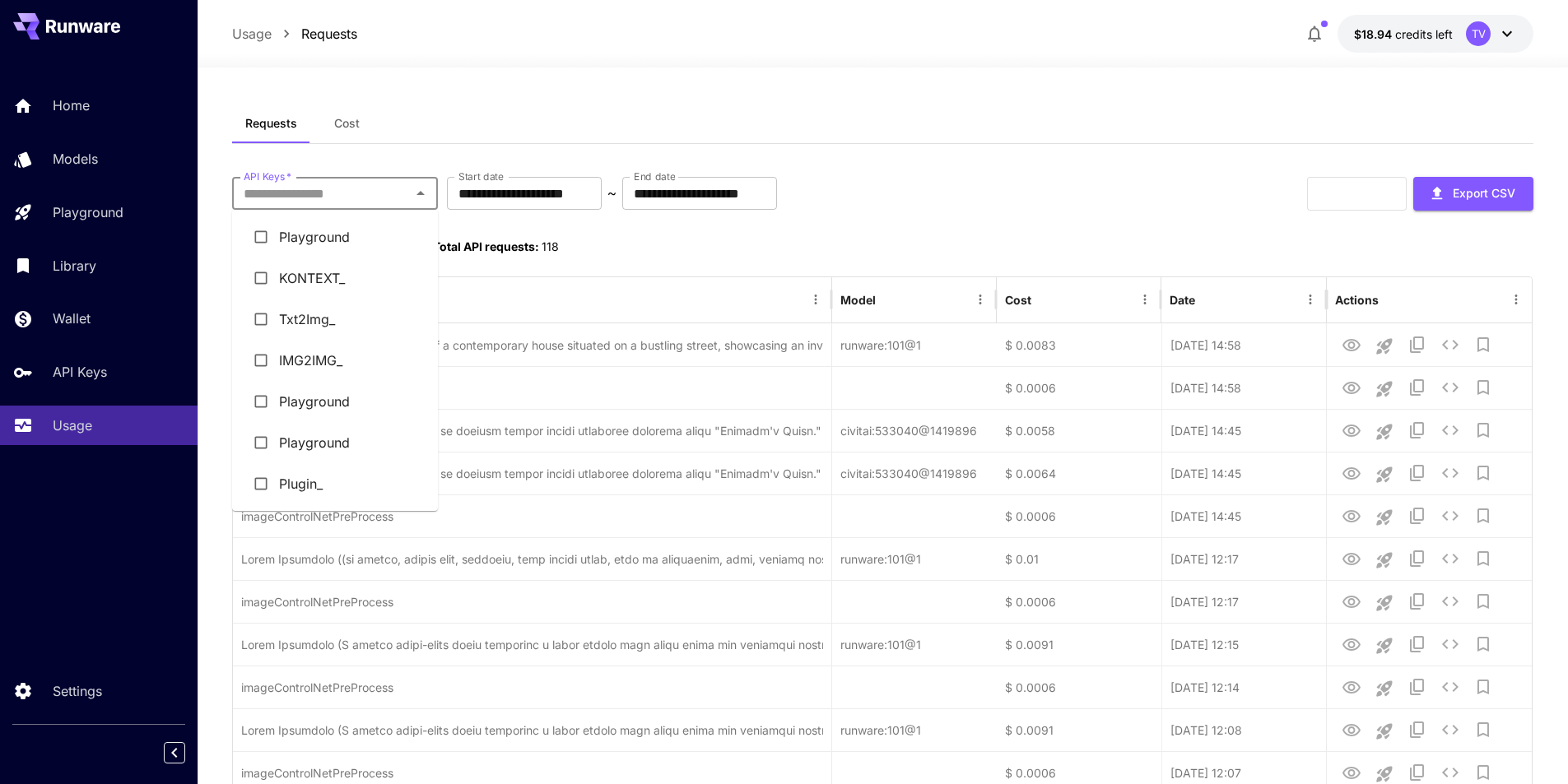
click at [325, 286] on li "KONTEXT_" at bounding box center [335, 278] width 206 height 41
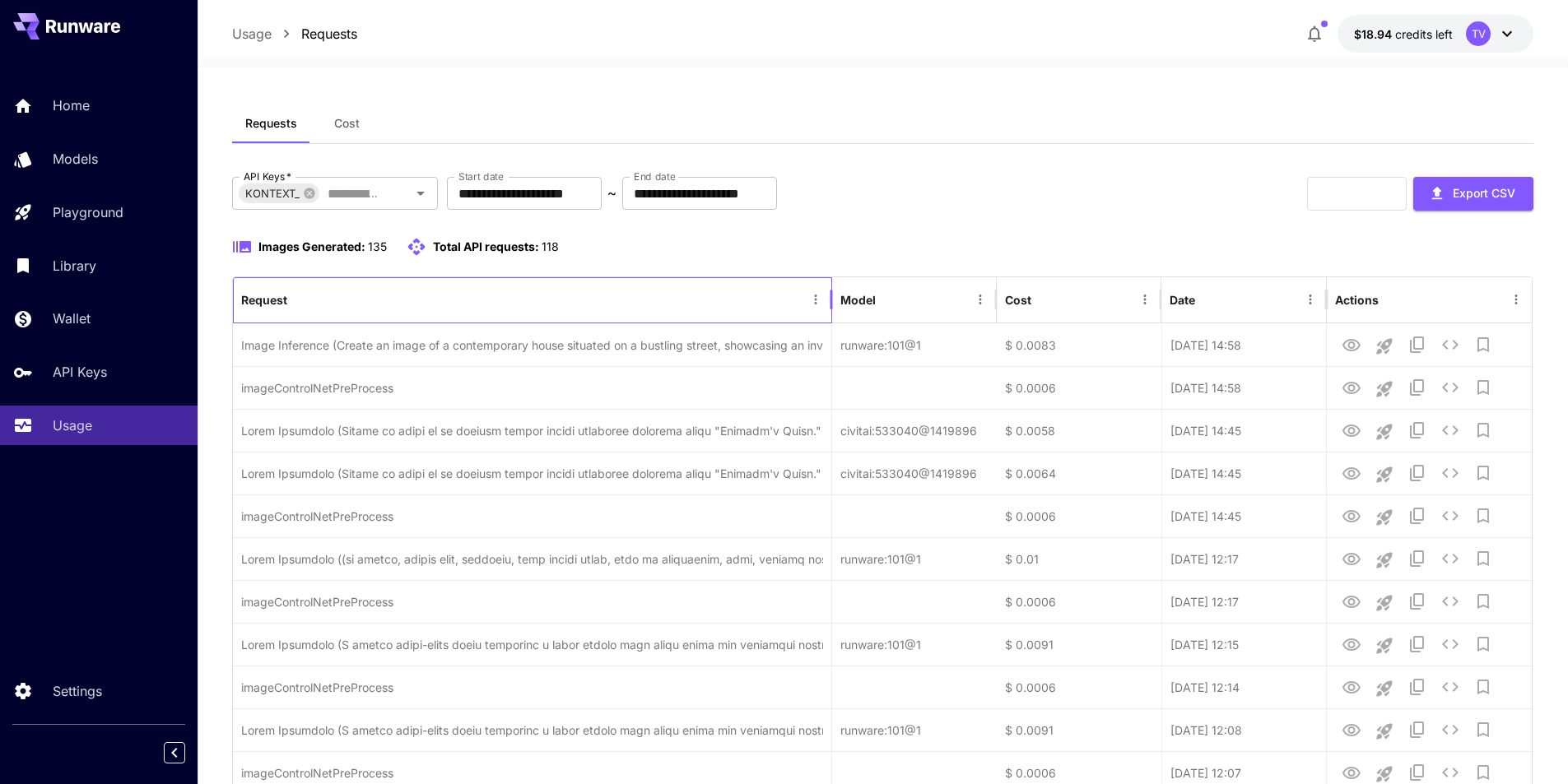
click at [325, 286] on div "Request" at bounding box center [523, 300] width 563 height 45
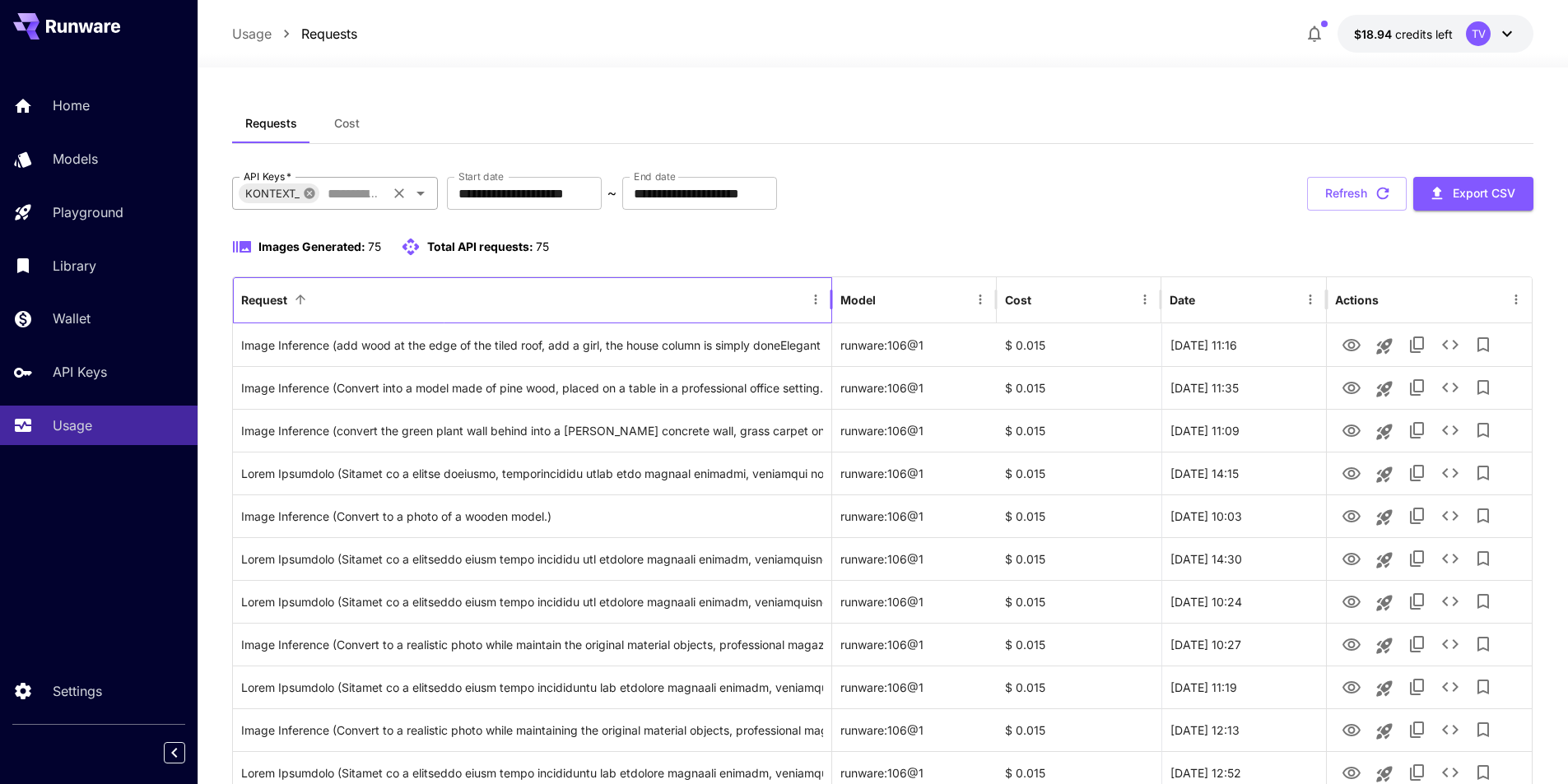
click at [309, 194] on icon at bounding box center [309, 193] width 13 height 13
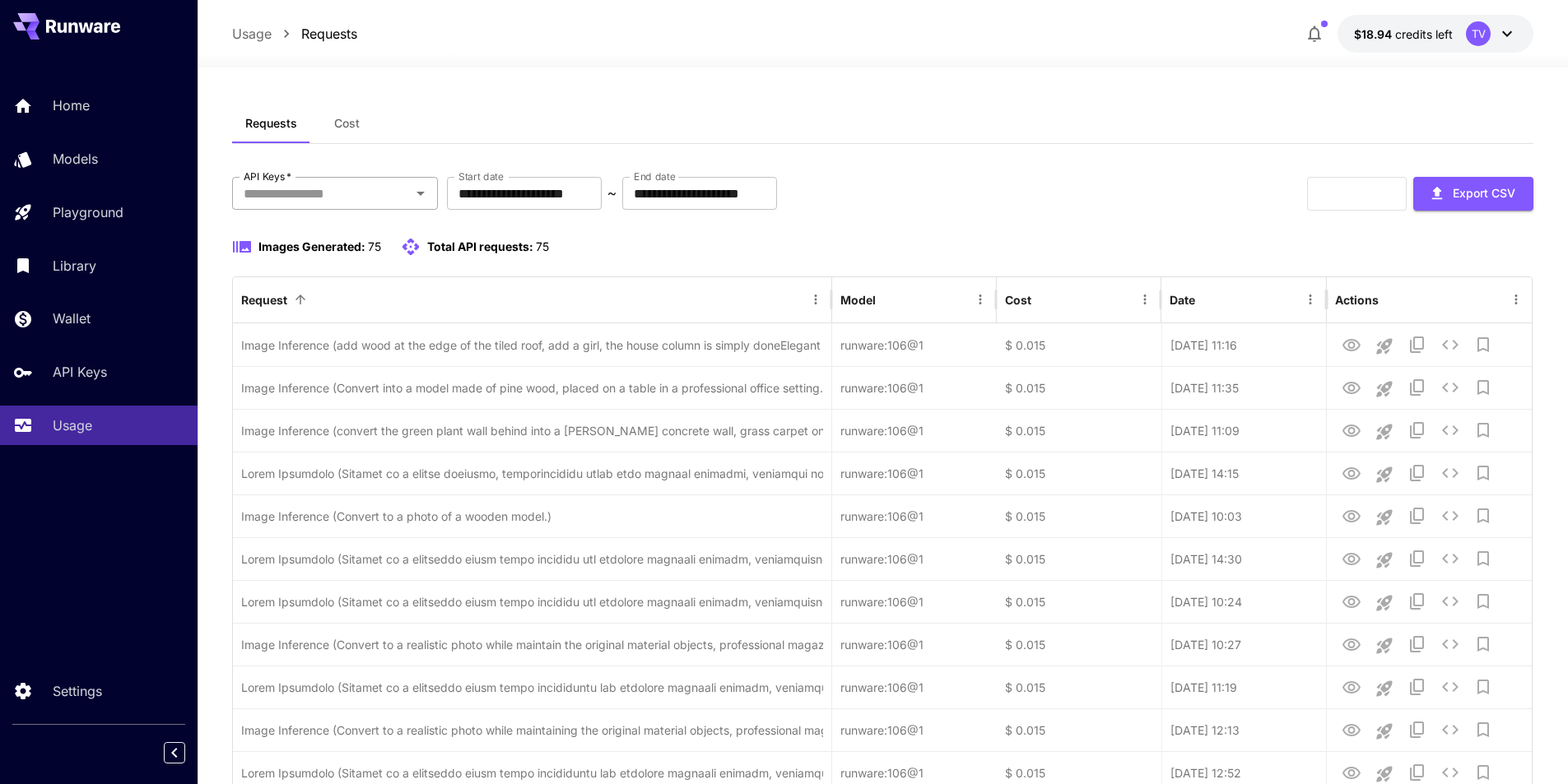
click at [361, 193] on input "API Keys   *" at bounding box center [322, 194] width 169 height 24
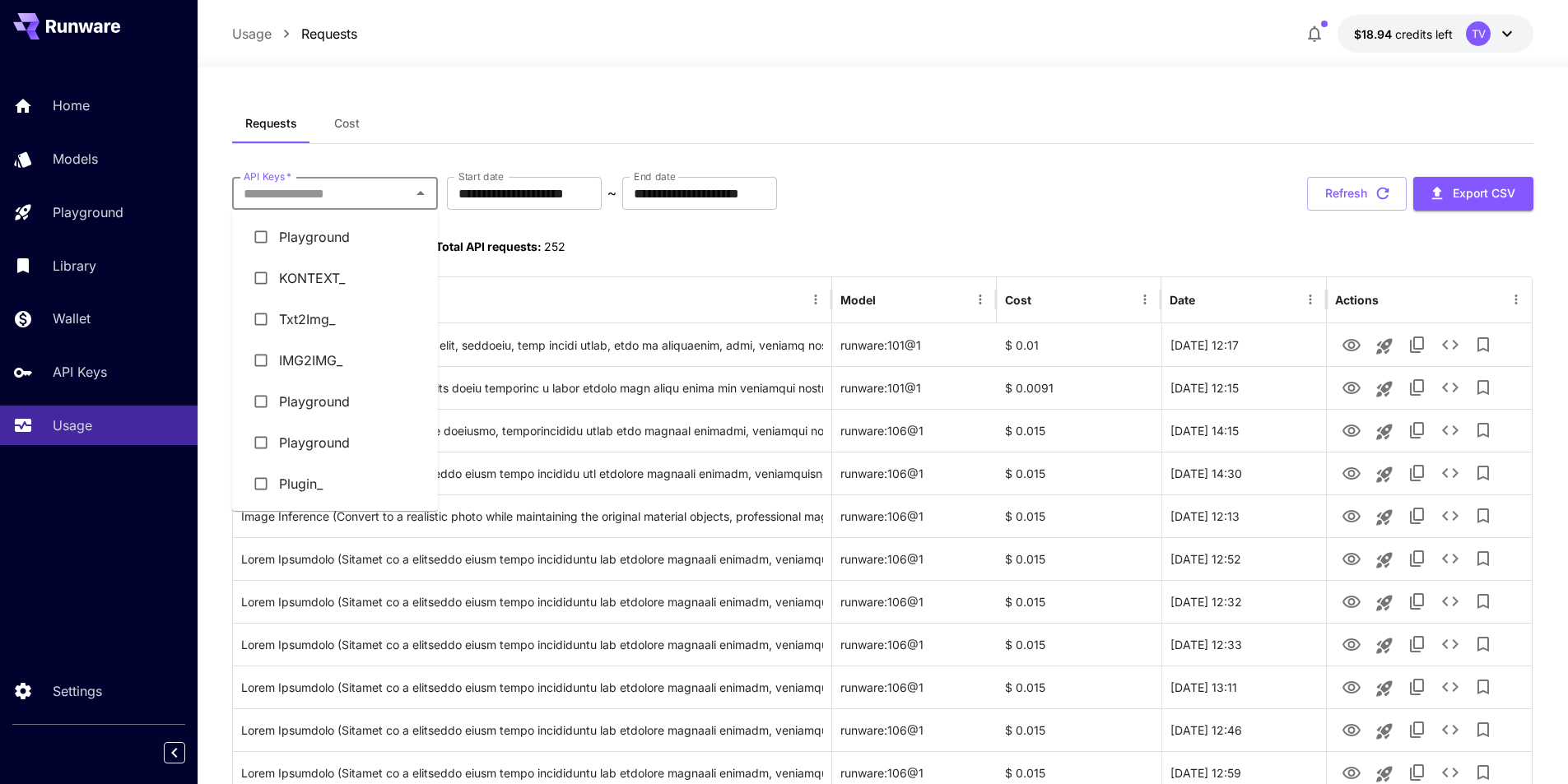
click at [310, 494] on li "Plugin_" at bounding box center [335, 484] width 206 height 41
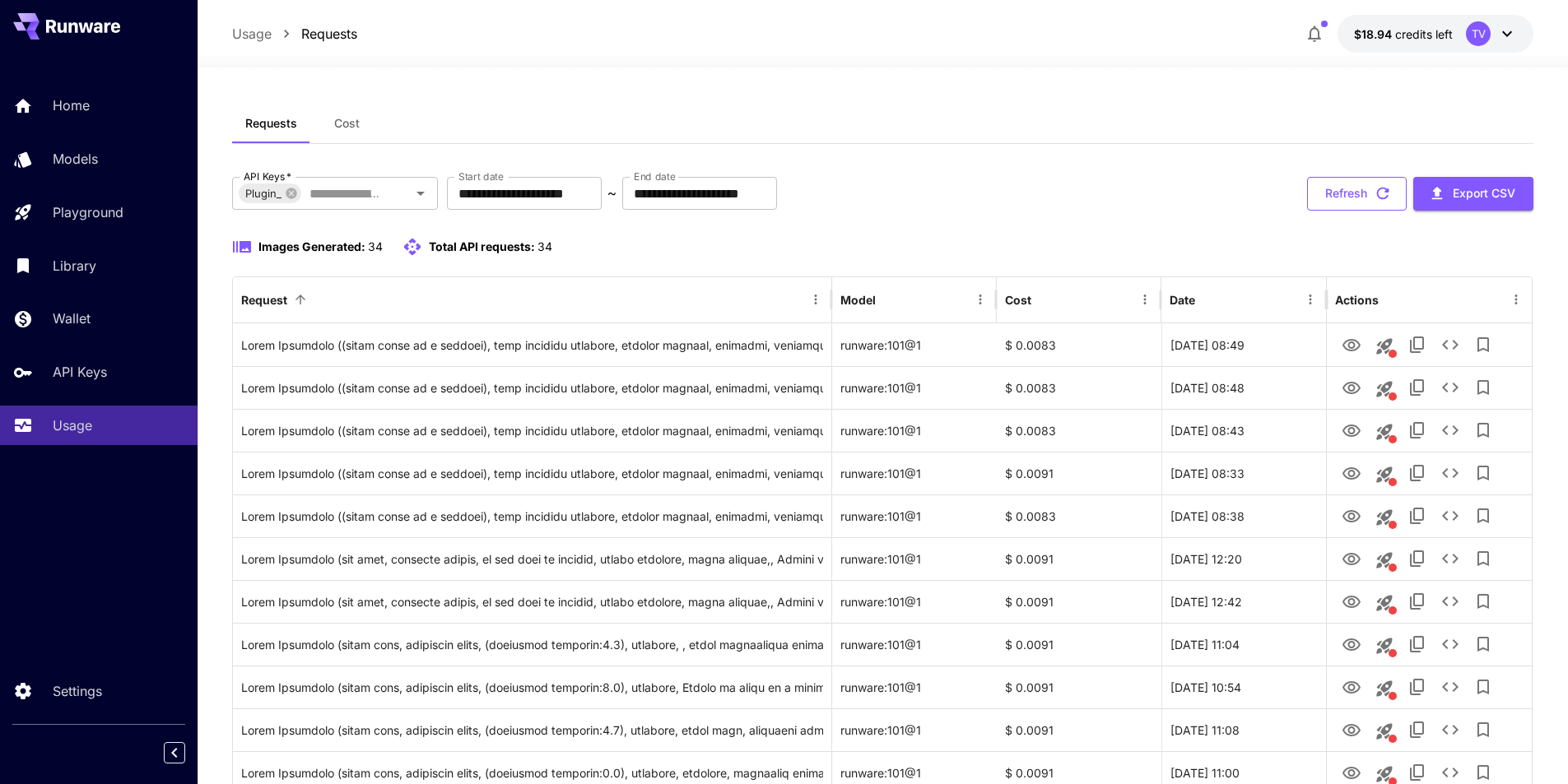
click at [1085, 195] on button "Refresh" at bounding box center [1357, 193] width 100 height 33
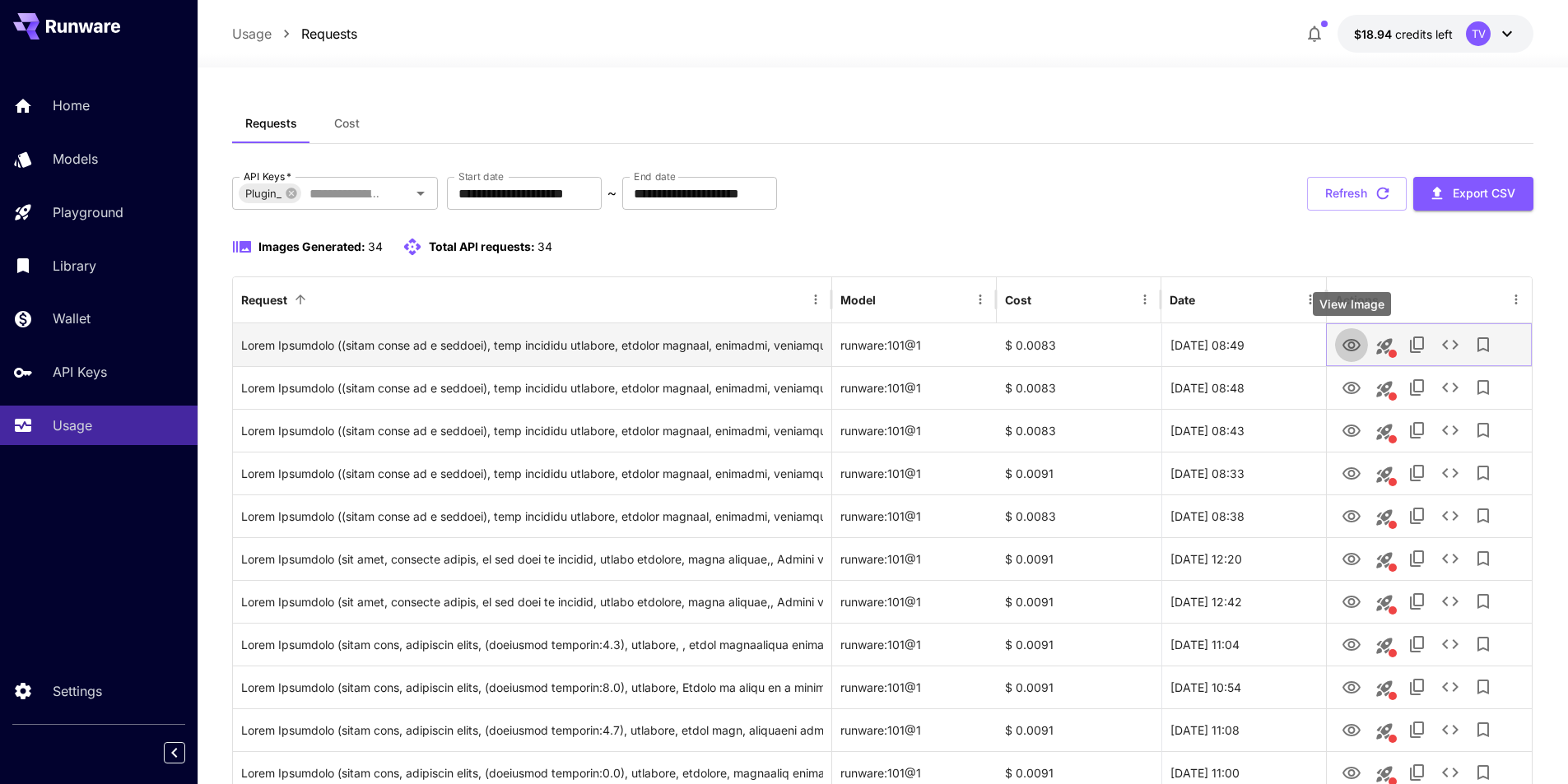
click at [1085, 345] on icon "View Image" at bounding box center [1351, 345] width 20 height 20
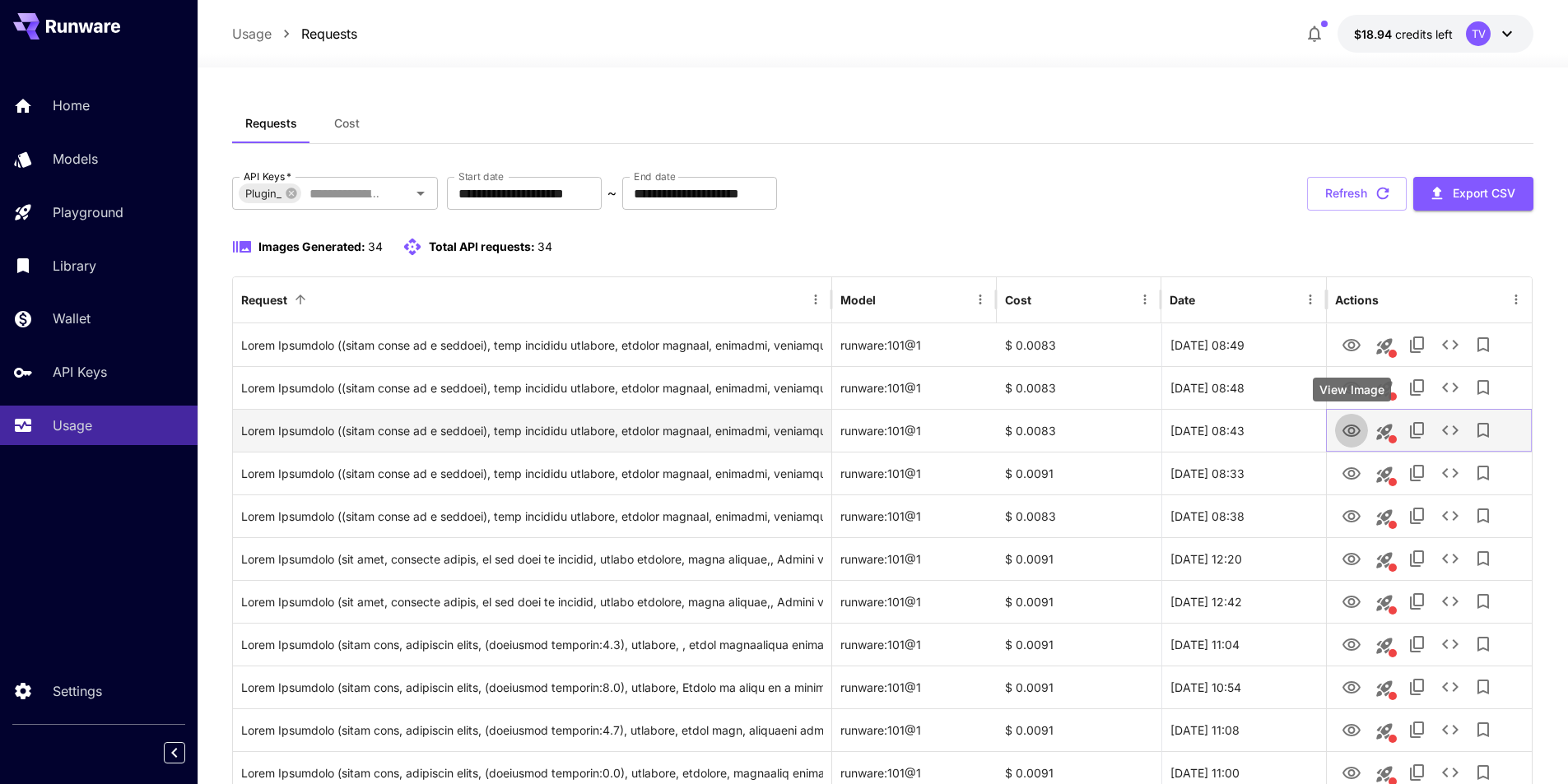
click at [1085, 423] on icon "View Image" at bounding box center [1351, 431] width 20 height 20
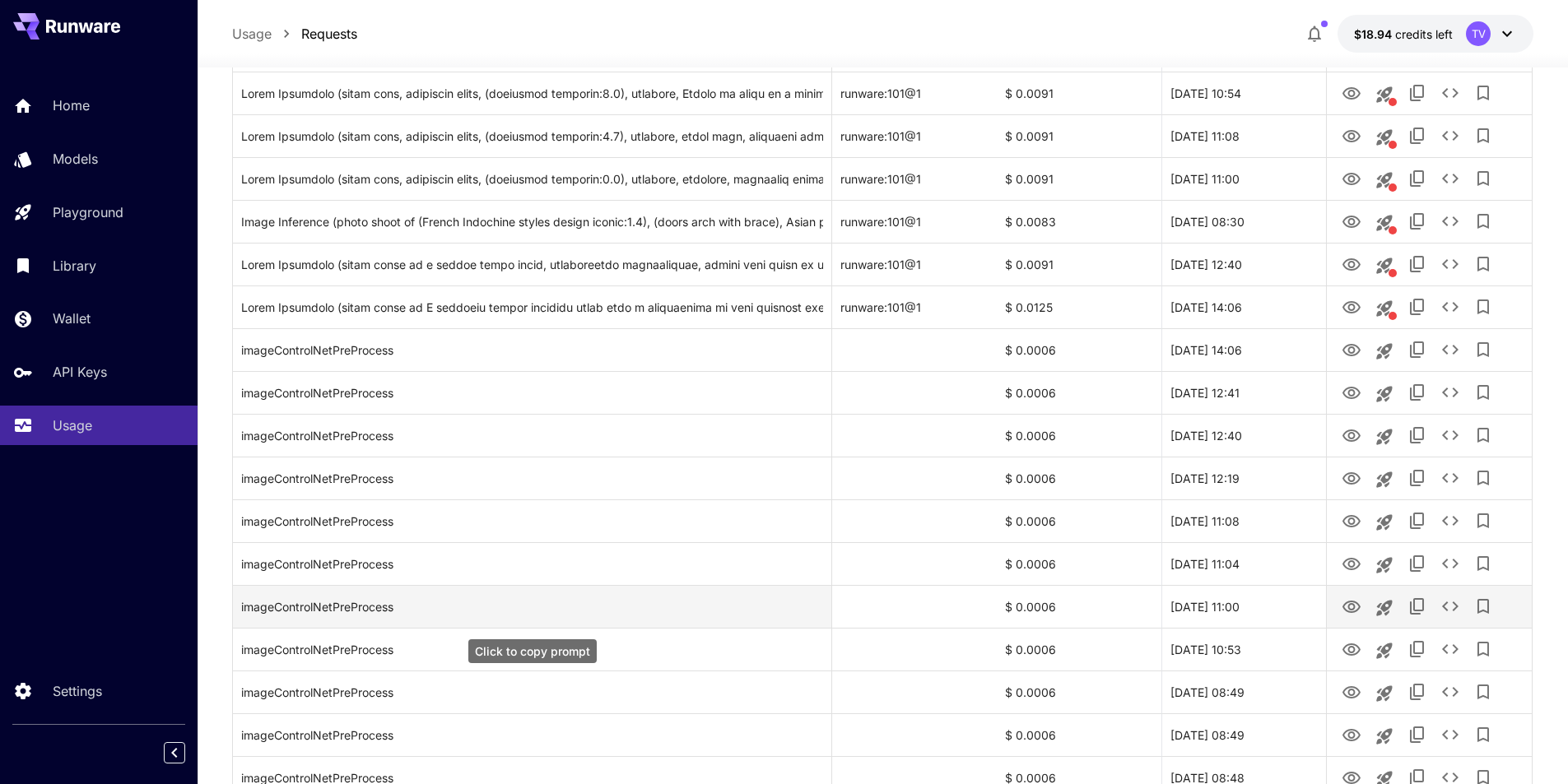
scroll to position [566, 0]
